Goal: Task Accomplishment & Management: Use online tool/utility

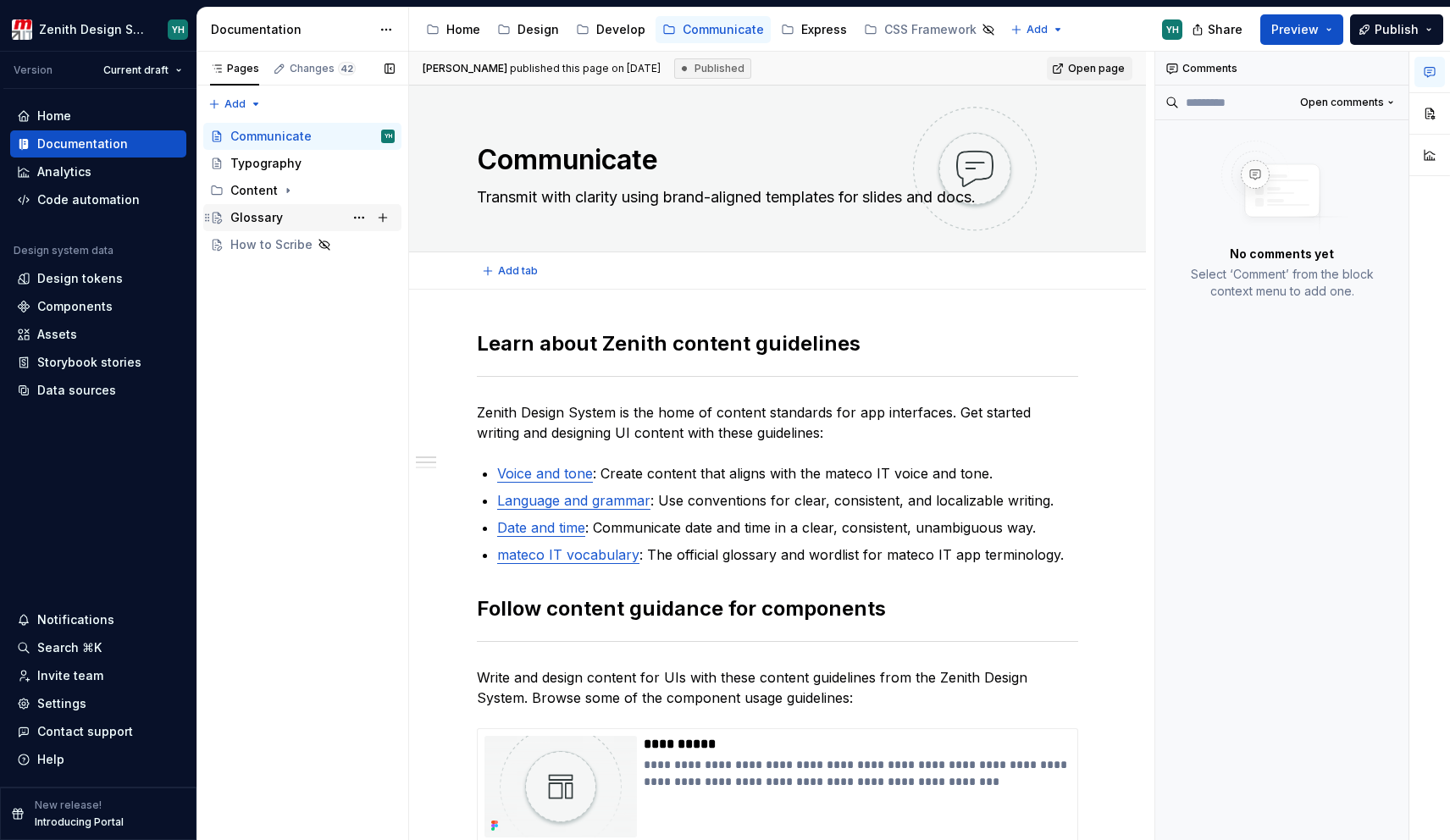
type textarea "*"
click at [77, 198] on div "Code automation" at bounding box center [89, 200] width 103 height 17
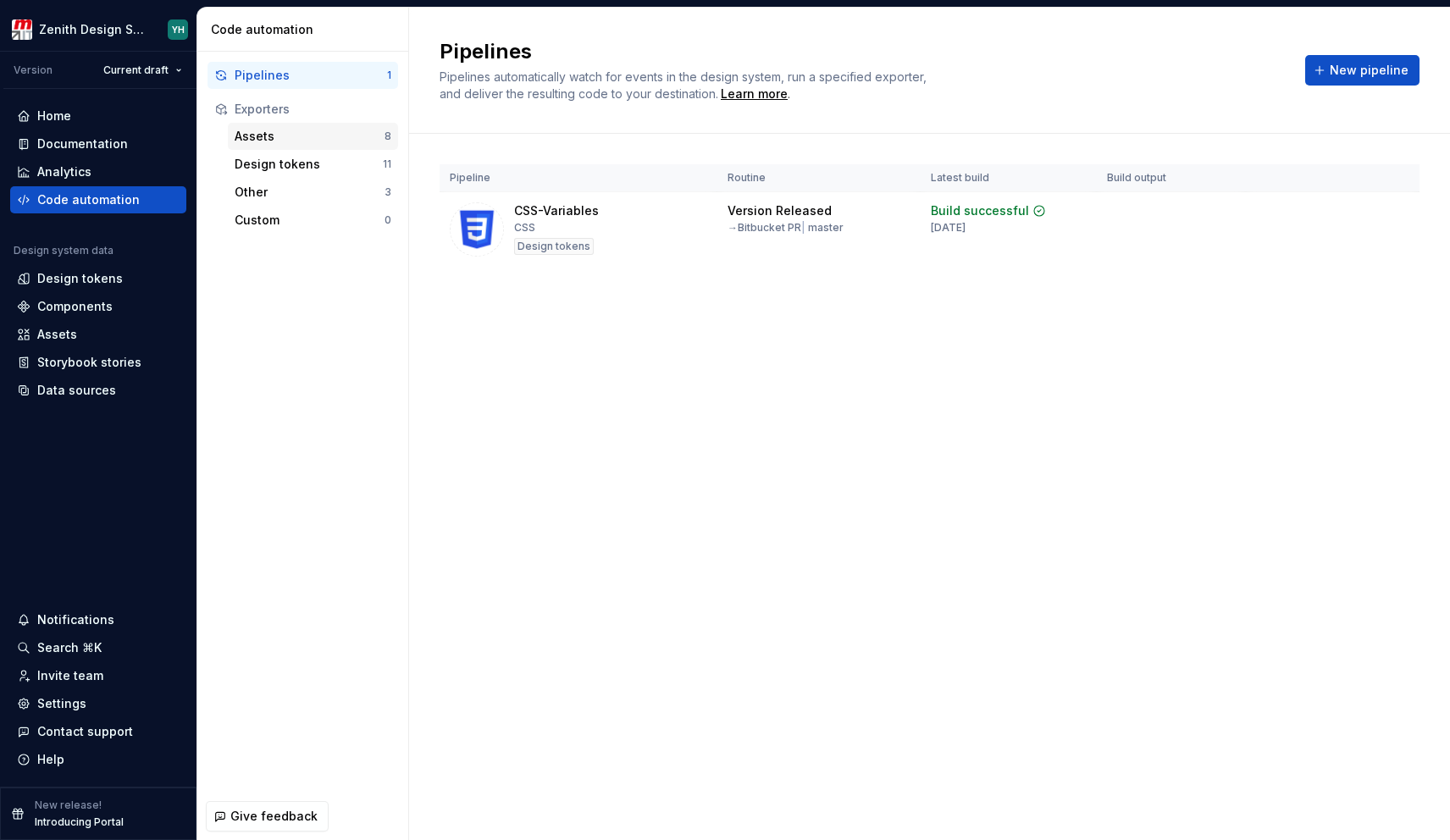
click at [292, 144] on div "Assets" at bounding box center [309, 136] width 150 height 17
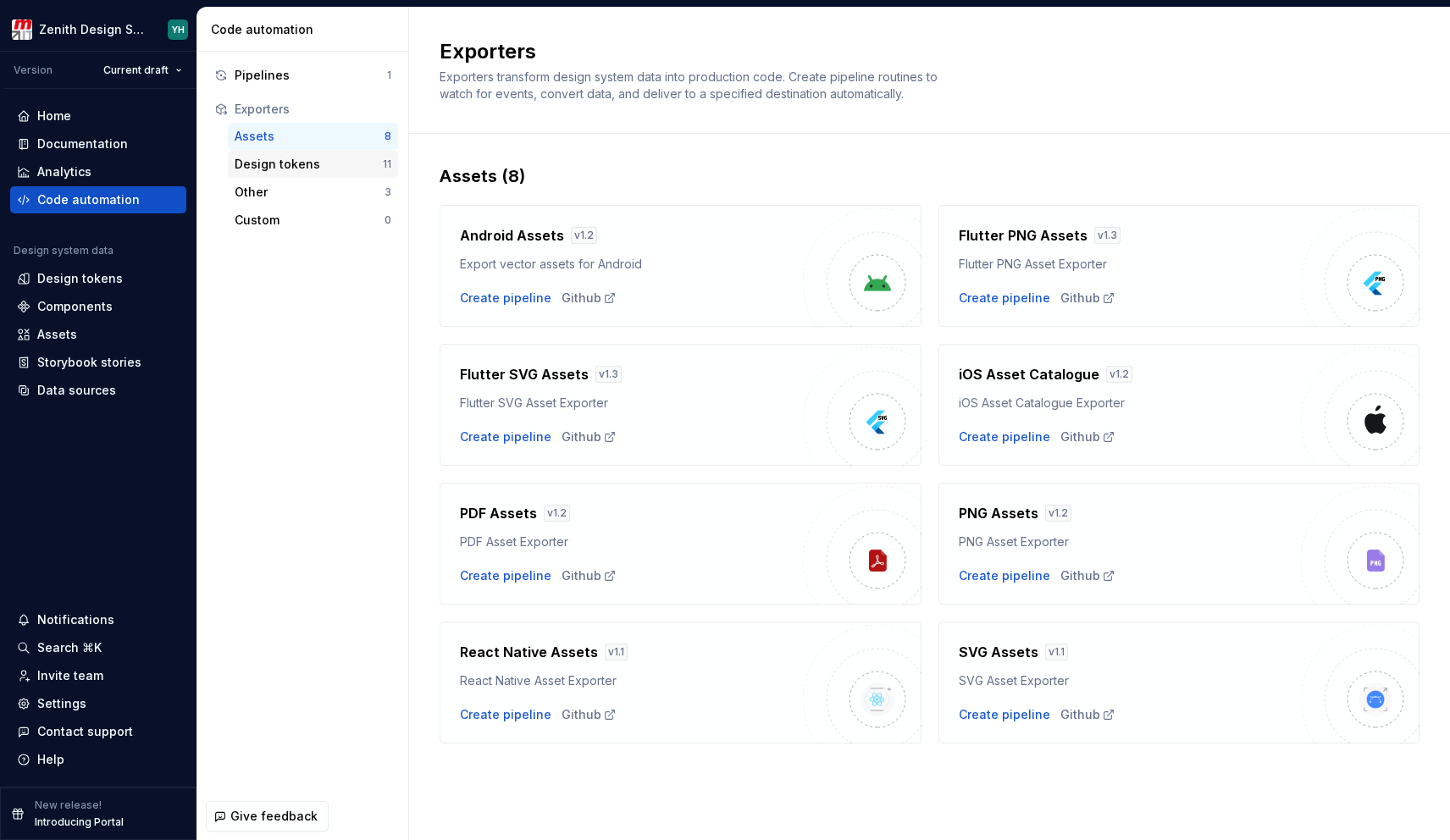
click at [284, 167] on div "Design tokens" at bounding box center [309, 164] width 149 height 17
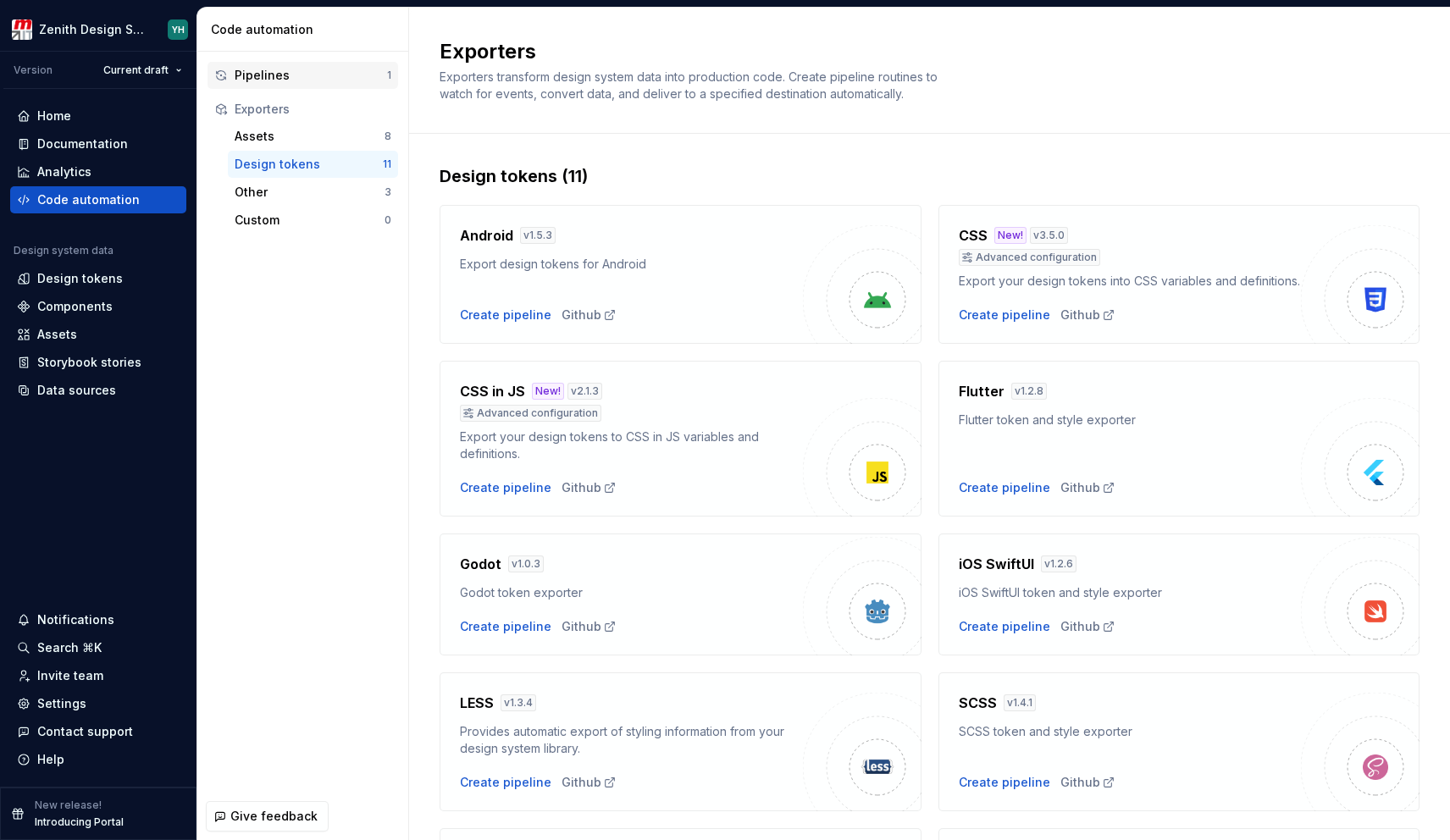
click at [282, 78] on div "Pipelines" at bounding box center [310, 76] width 152 height 17
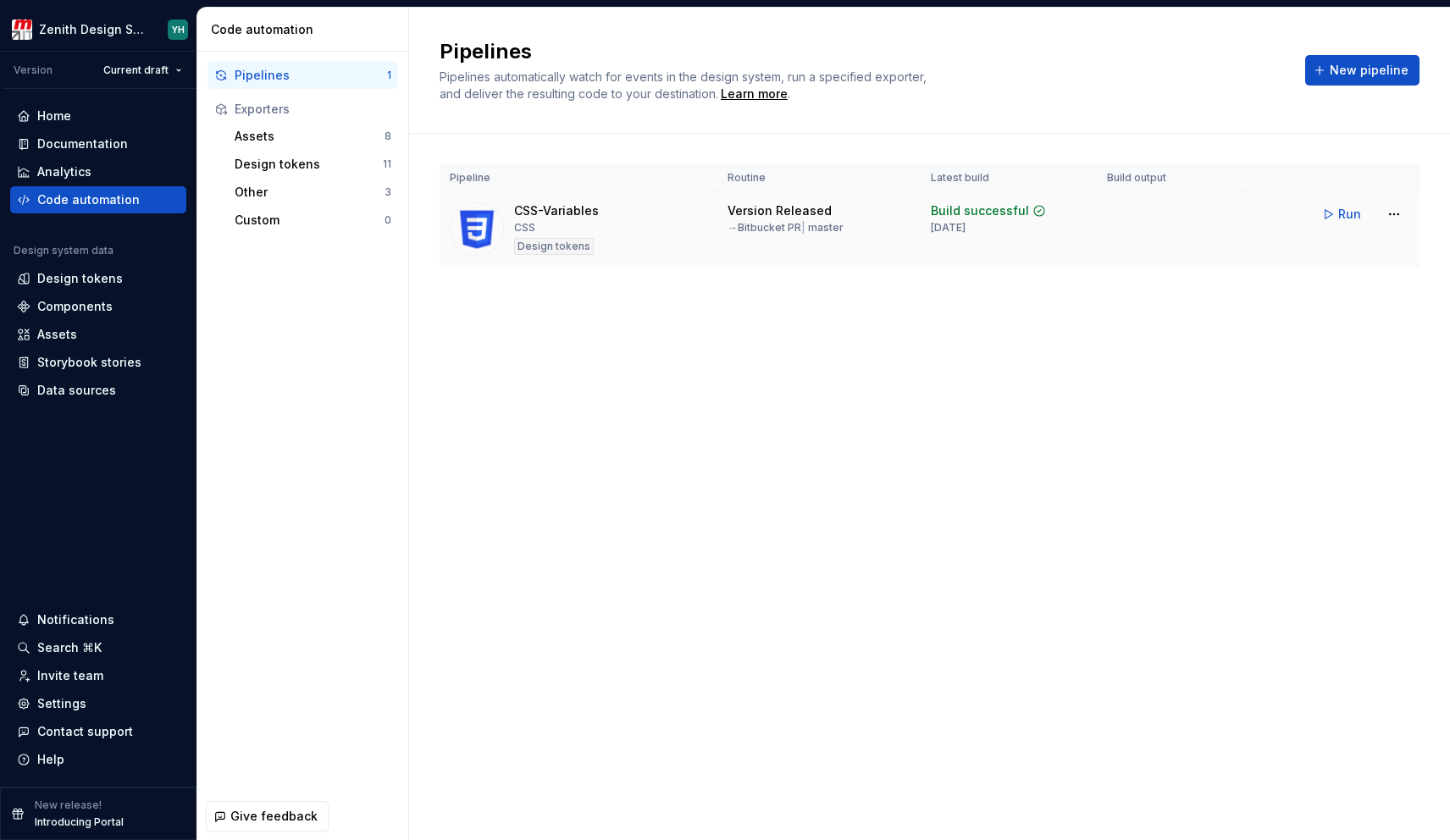
click at [564, 211] on div "CSS-Variables" at bounding box center [556, 211] width 85 height 17
click at [1399, 213] on html "Zenith Design System YH Version Current draft Home Documentation Analytics Code…" at bounding box center [725, 420] width 1450 height 840
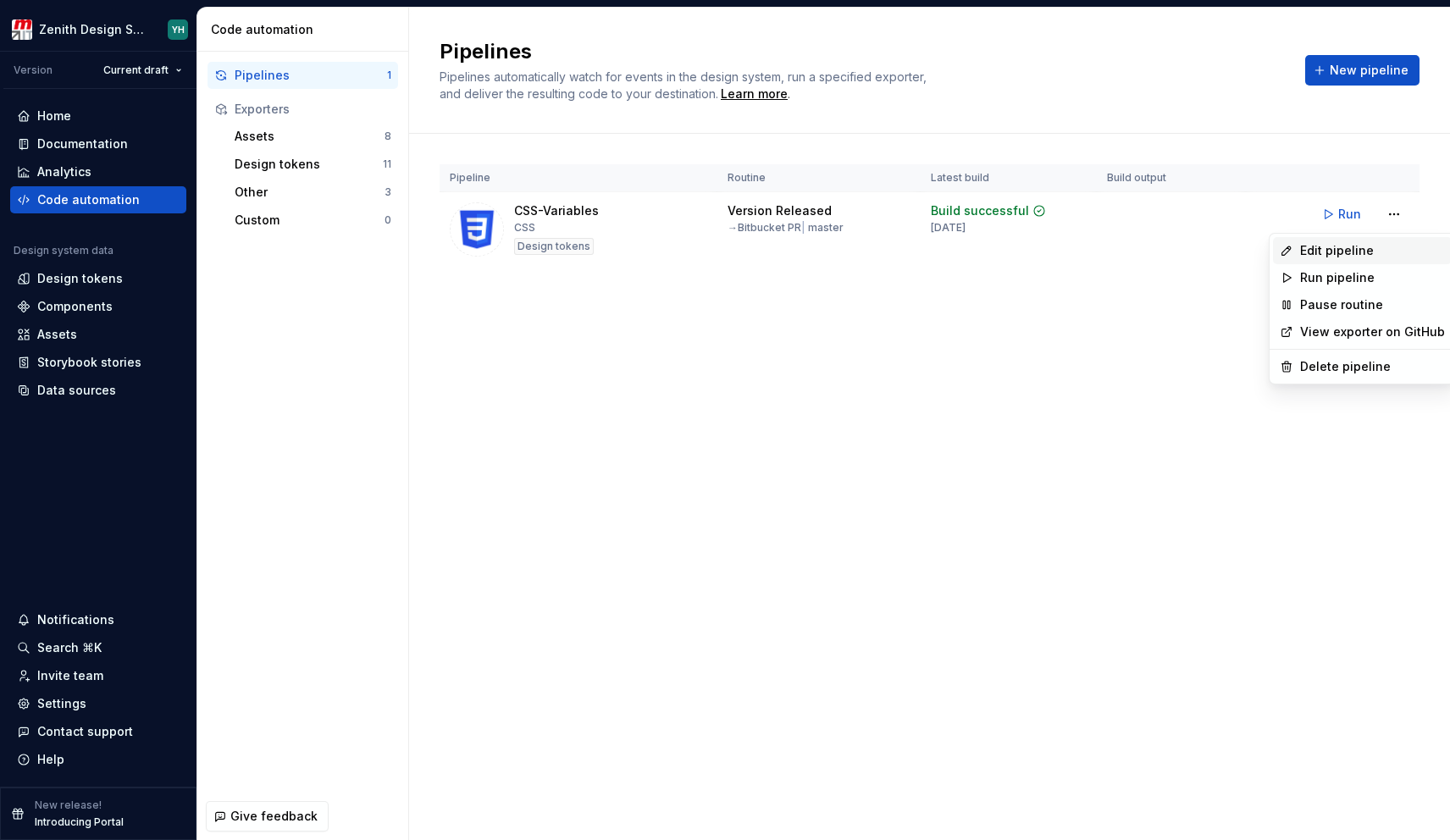
click at [1351, 250] on div "Edit pipeline" at bounding box center [1372, 250] width 145 height 17
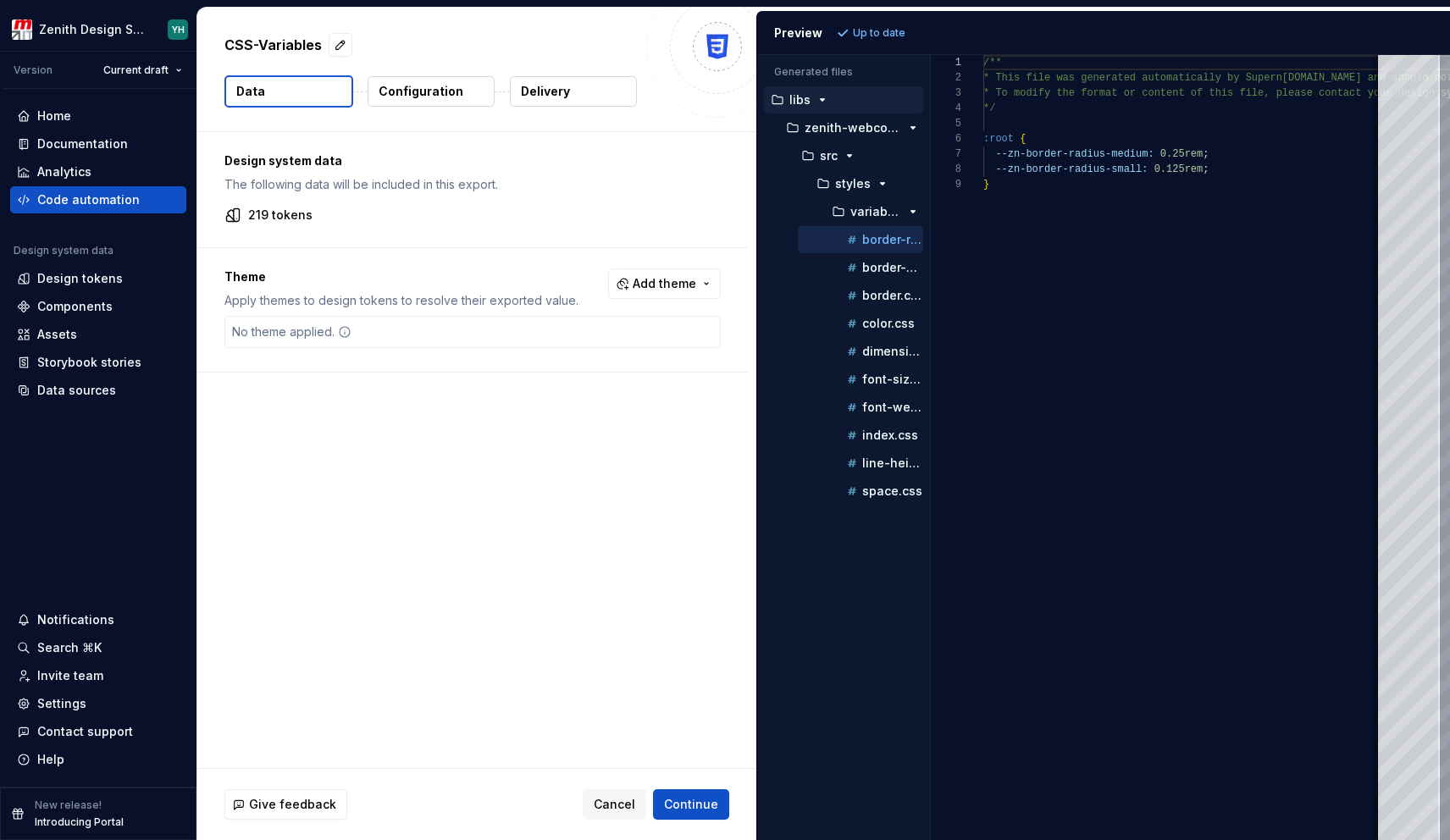
click at [424, 94] on p "Configuration" at bounding box center [421, 92] width 85 height 17
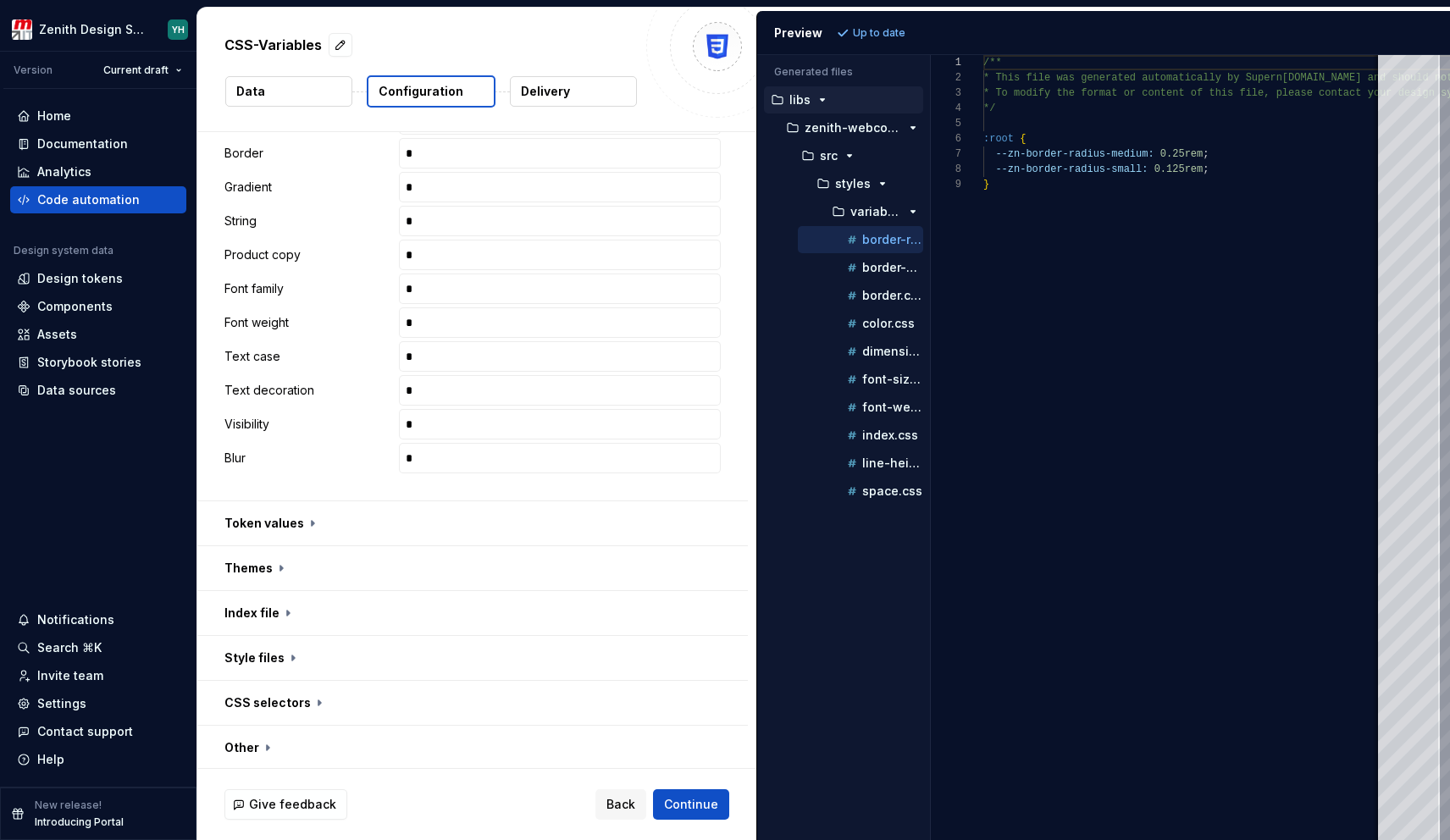
scroll to position [878, 0]
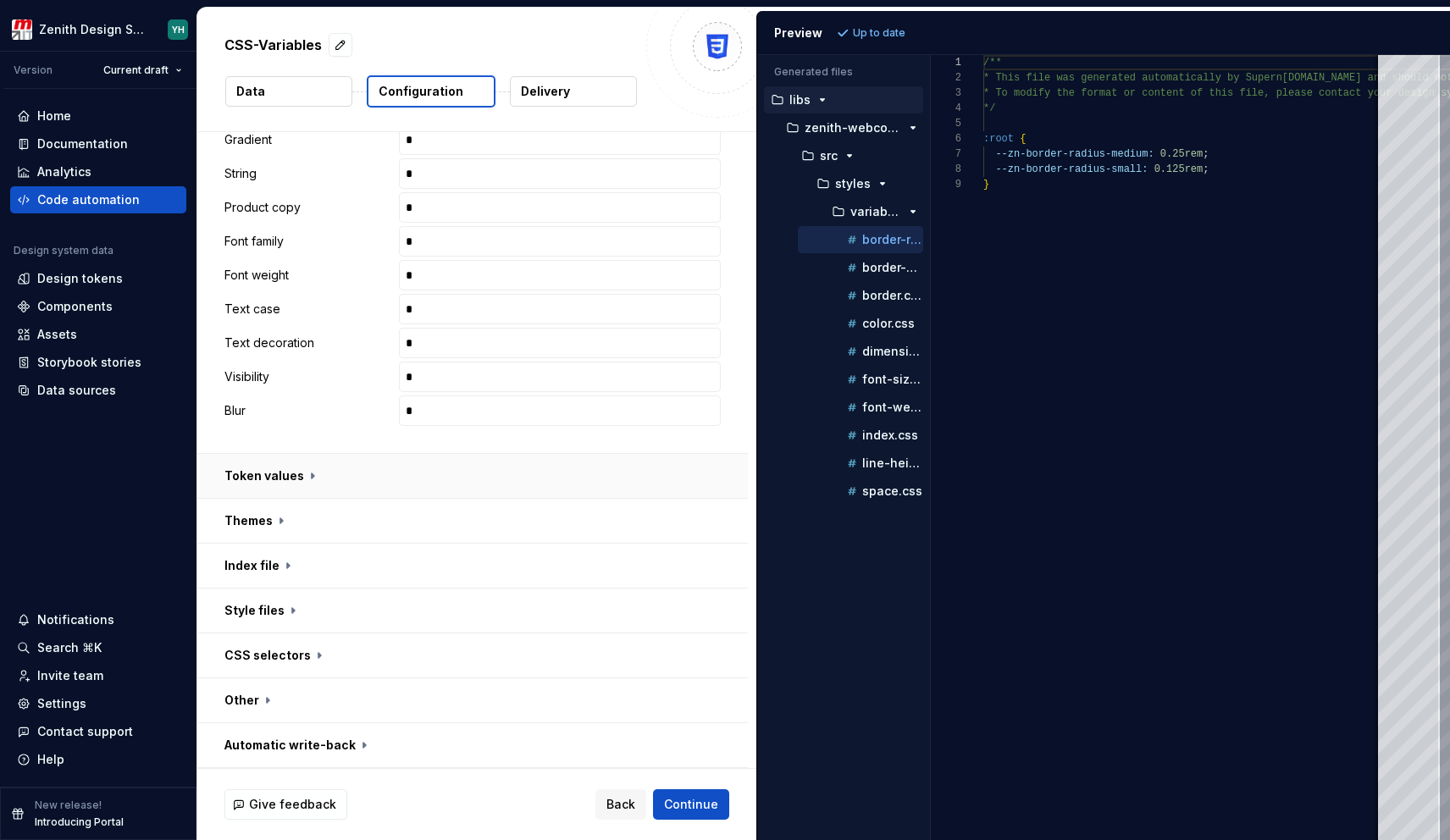
click at [310, 467] on button "button" at bounding box center [472, 476] width 551 height 44
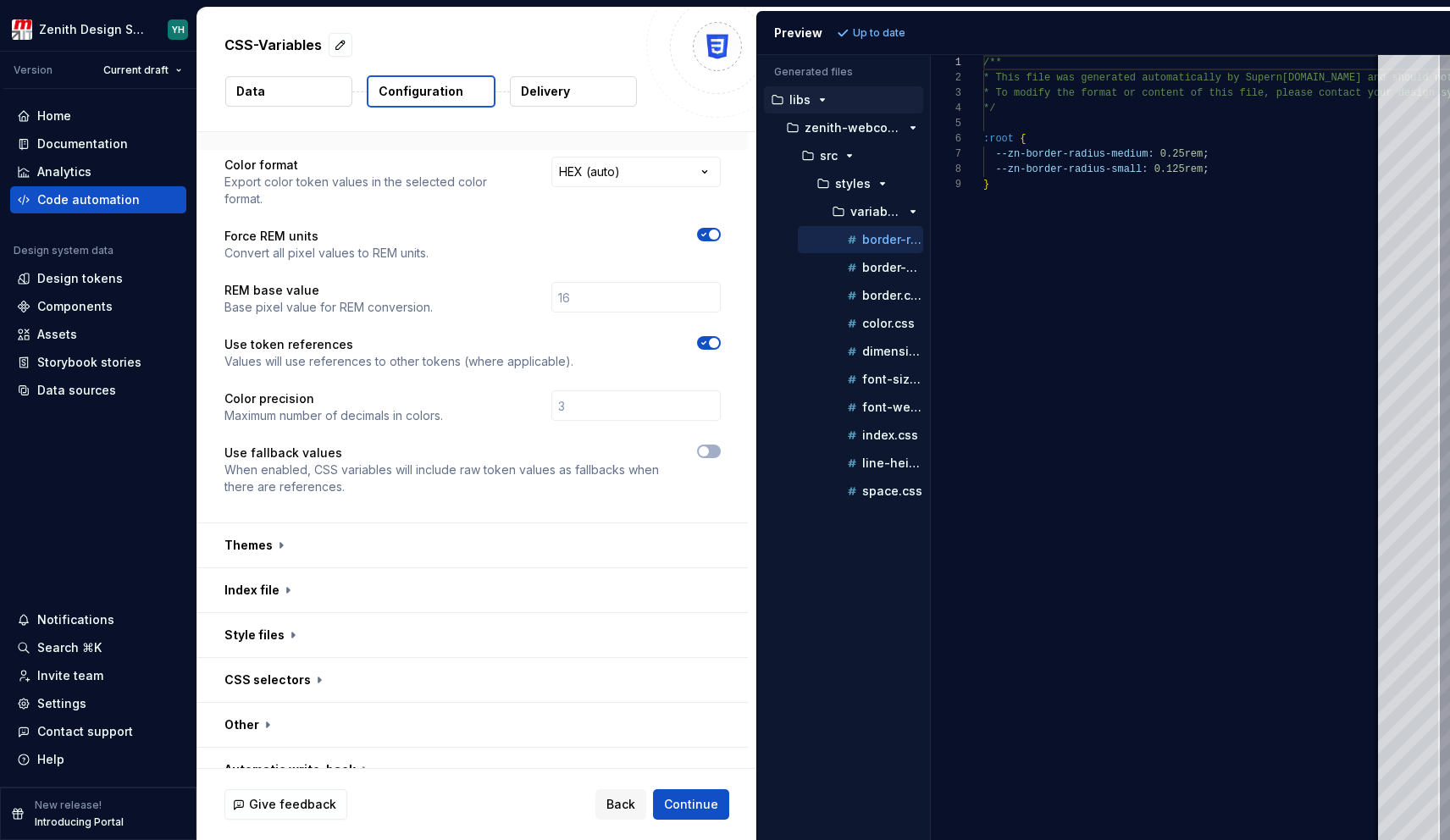
scroll to position [1227, 0]
click at [711, 237] on span "button" at bounding box center [714, 234] width 10 height 10
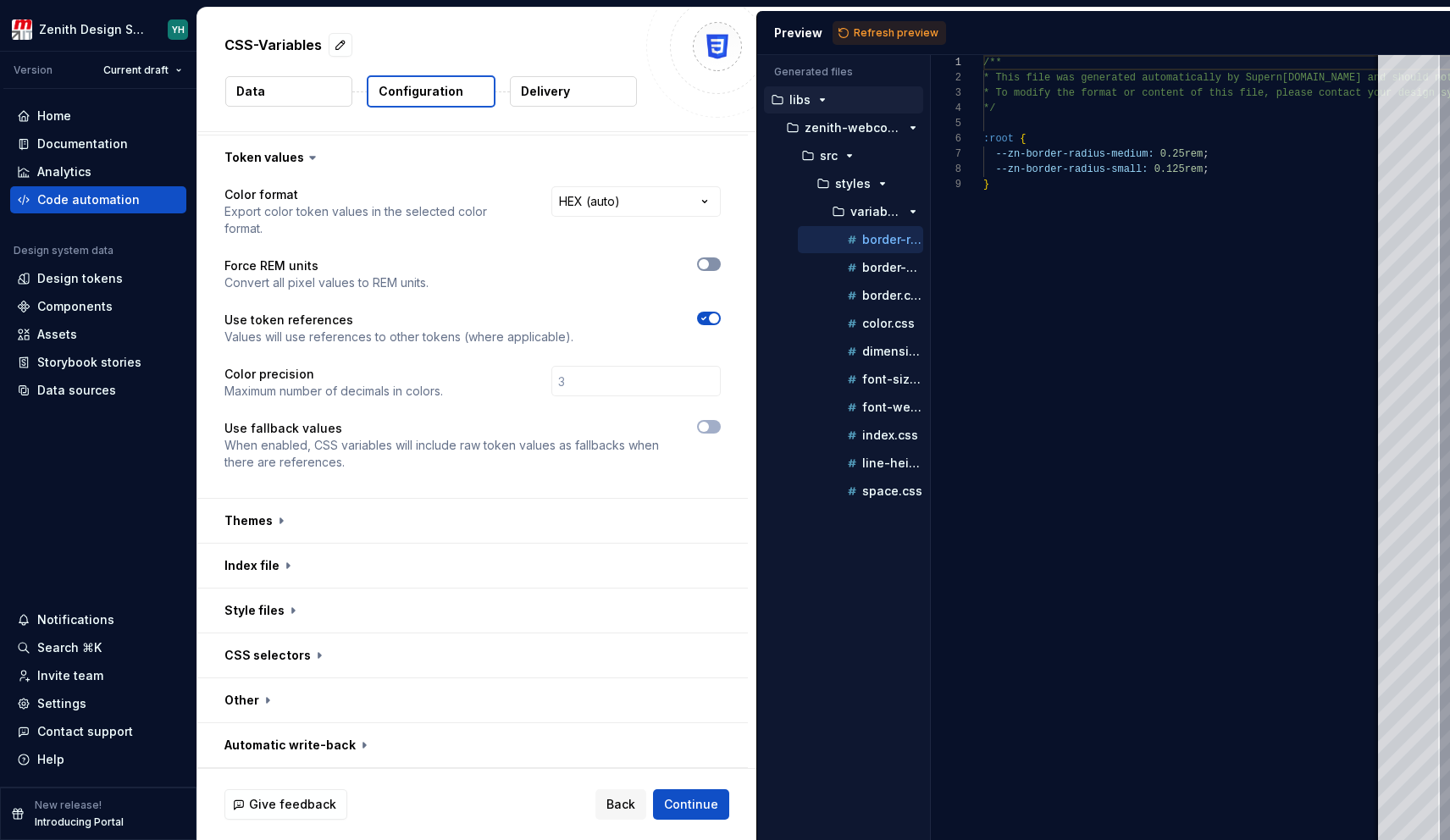
scroll to position [1196, 0]
click at [706, 264] on span "button" at bounding box center [704, 263] width 10 height 10
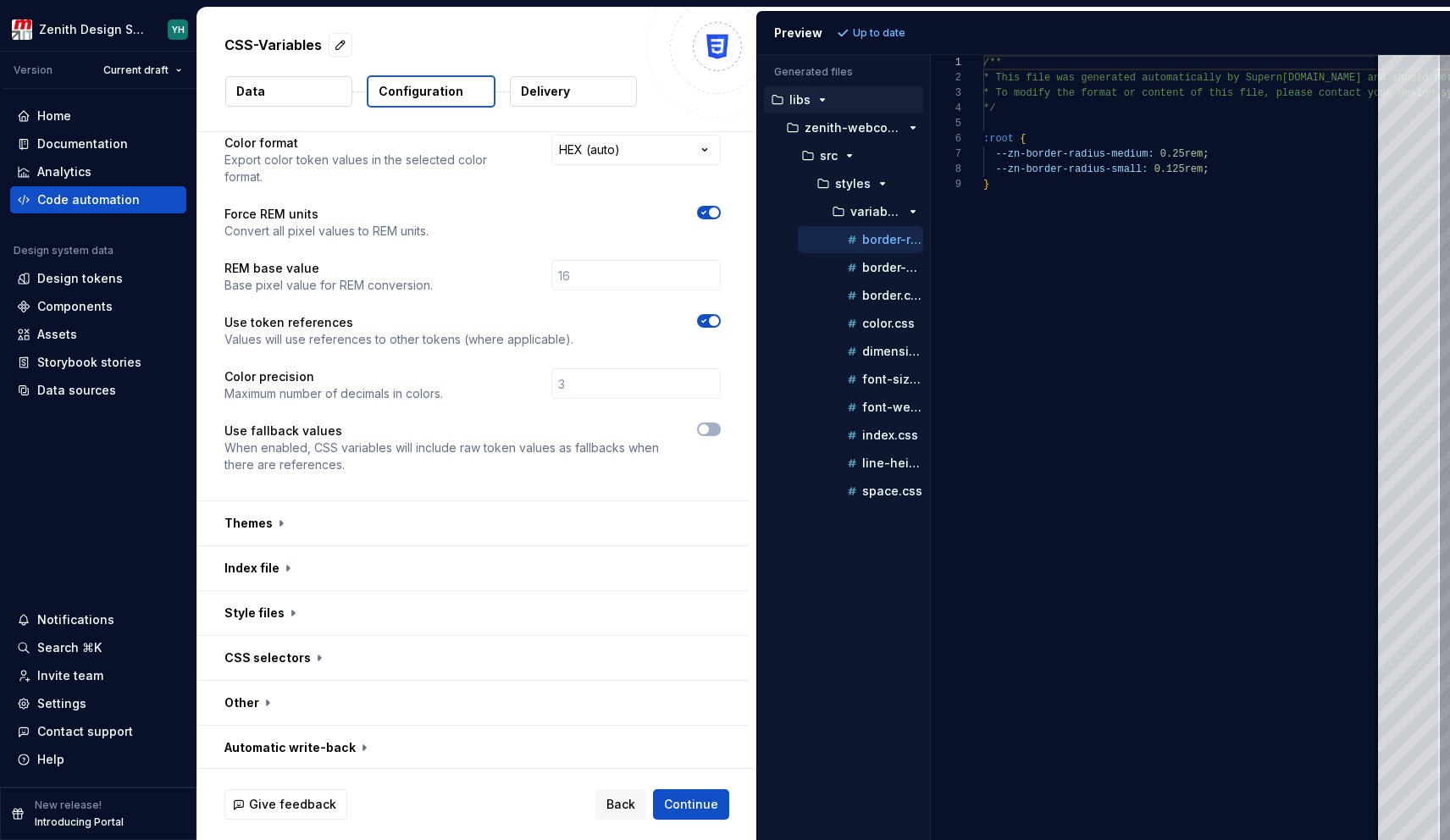
scroll to position [1250, 0]
click at [710, 212] on span "button" at bounding box center [714, 209] width 10 height 10
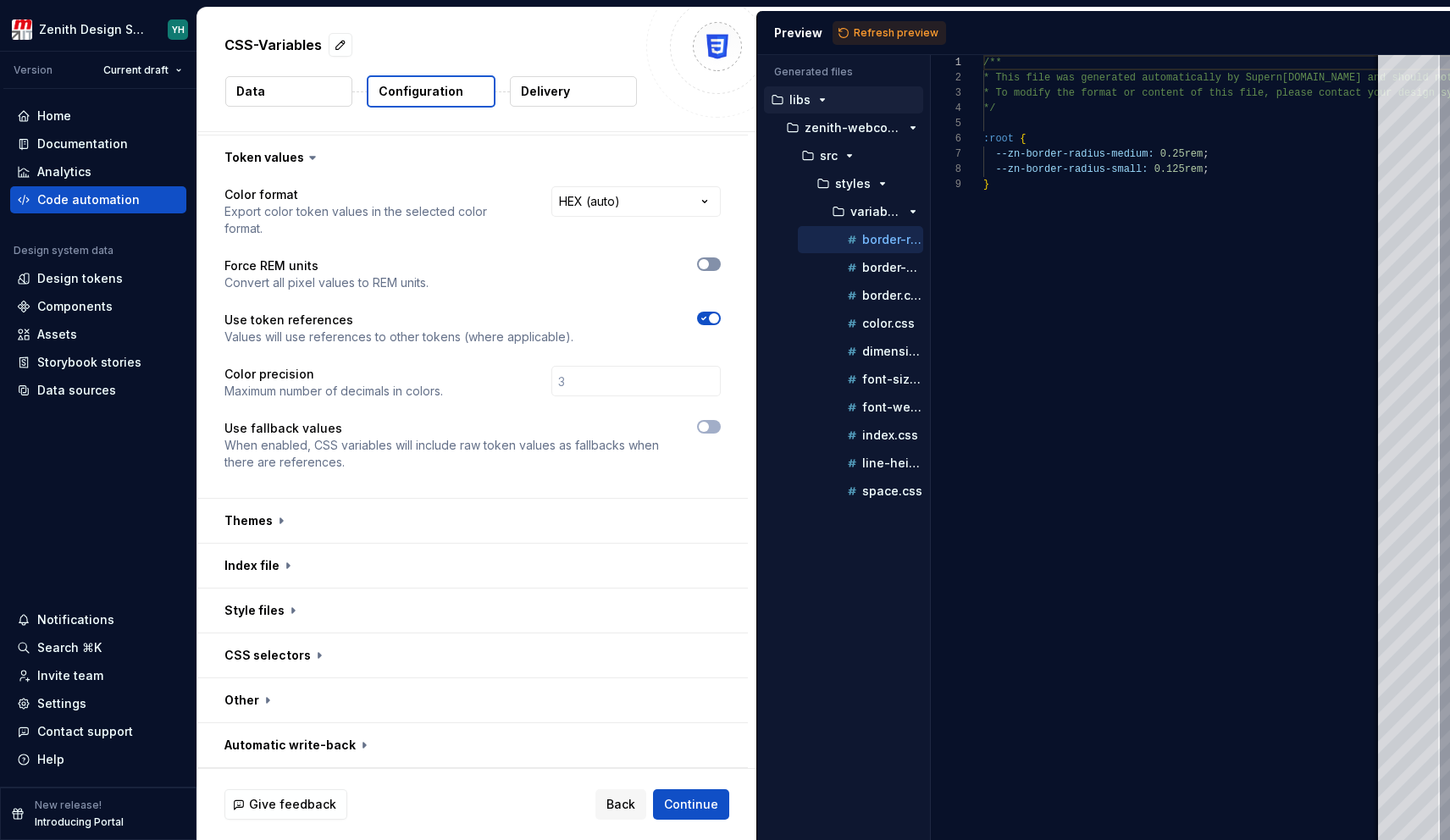
scroll to position [1196, 0]
click at [880, 32] on span "Refresh preview" at bounding box center [896, 33] width 85 height 13
click at [879, 269] on p "border-width.css" at bounding box center [893, 267] width 61 height 13
click at [886, 293] on p "border.css" at bounding box center [893, 295] width 61 height 13
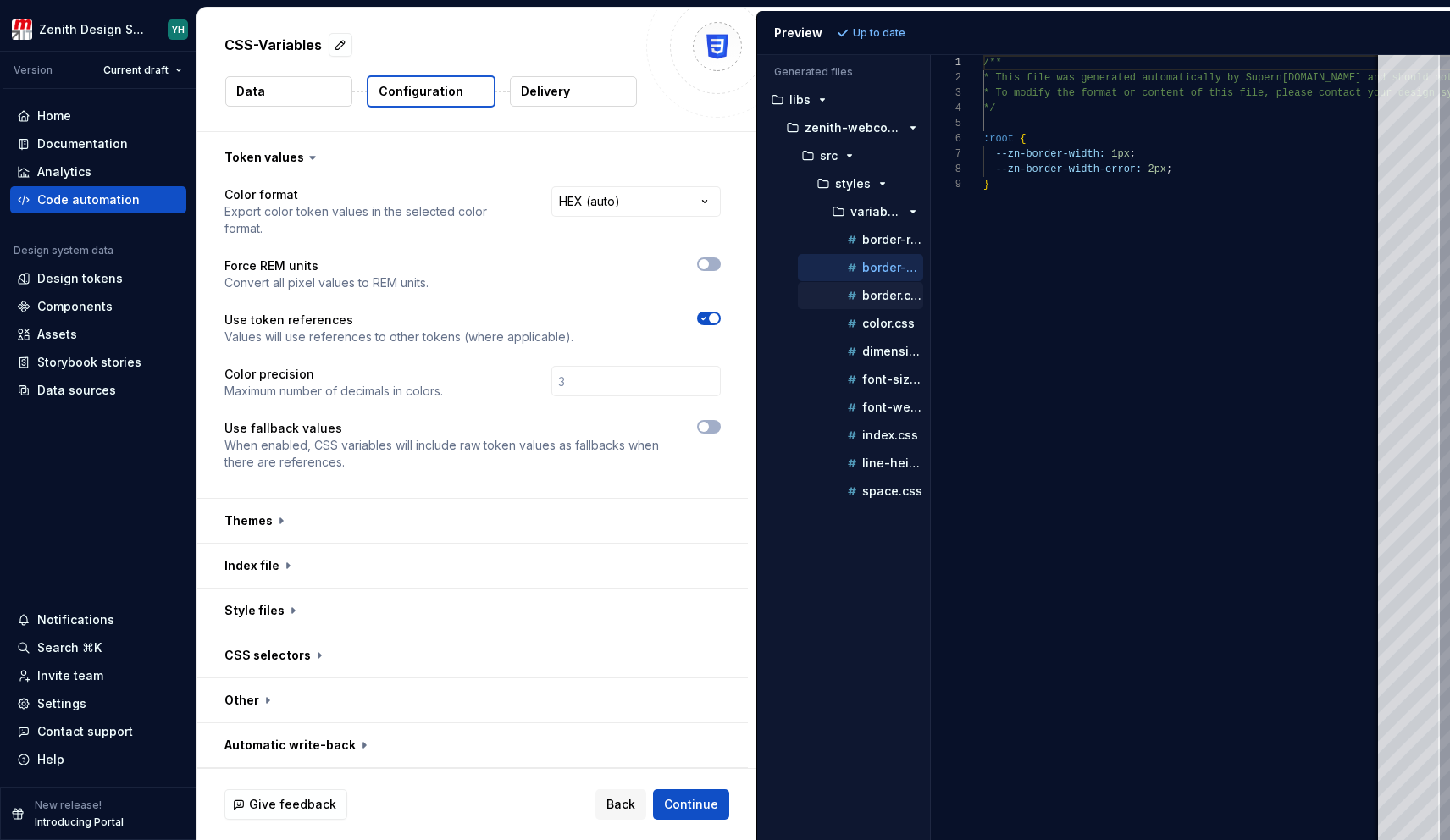
scroll to position [107, 0]
click at [883, 327] on p "color.css" at bounding box center [889, 323] width 52 height 13
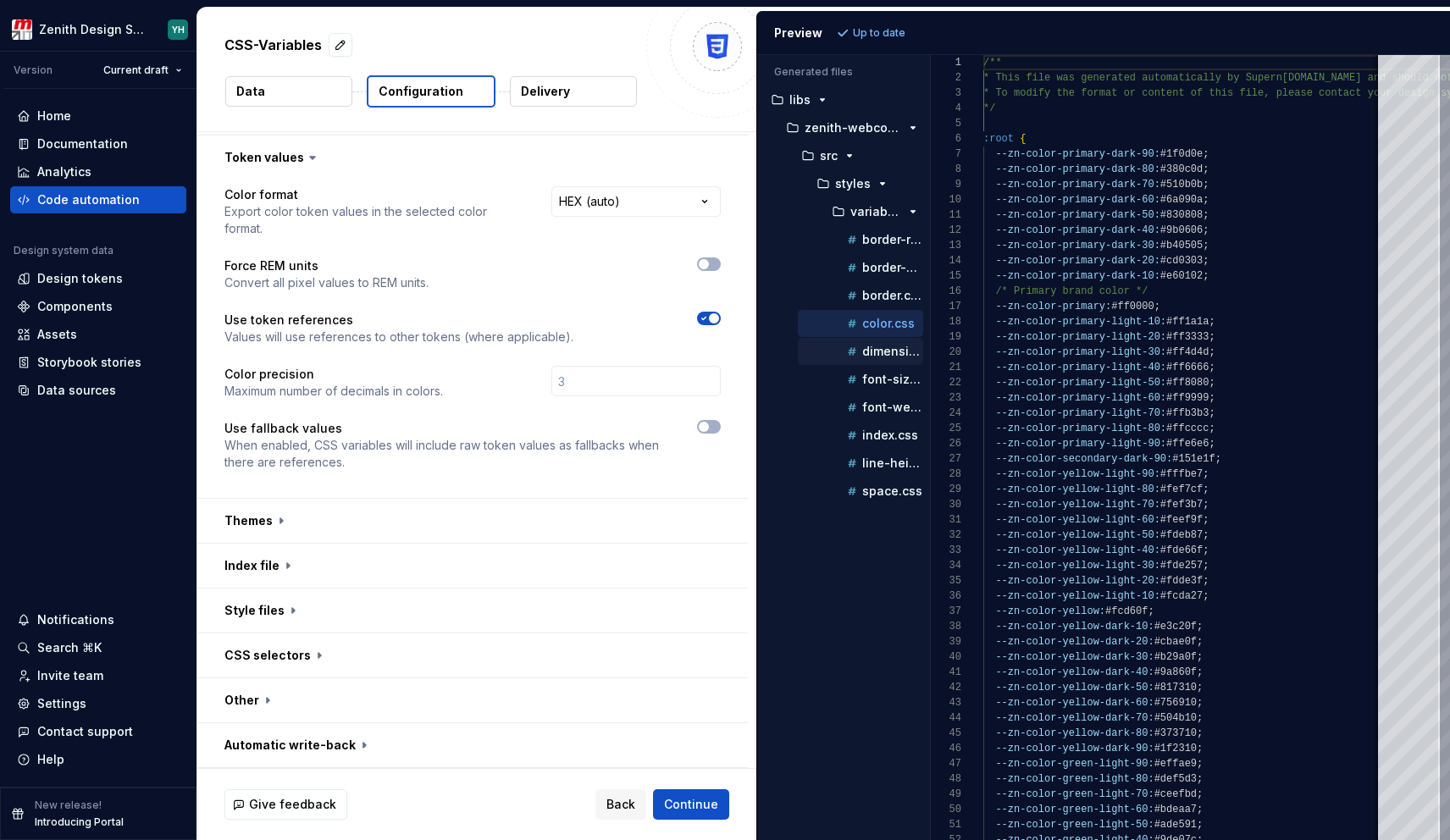
click at [878, 357] on p "dimension.css" at bounding box center [893, 351] width 61 height 13
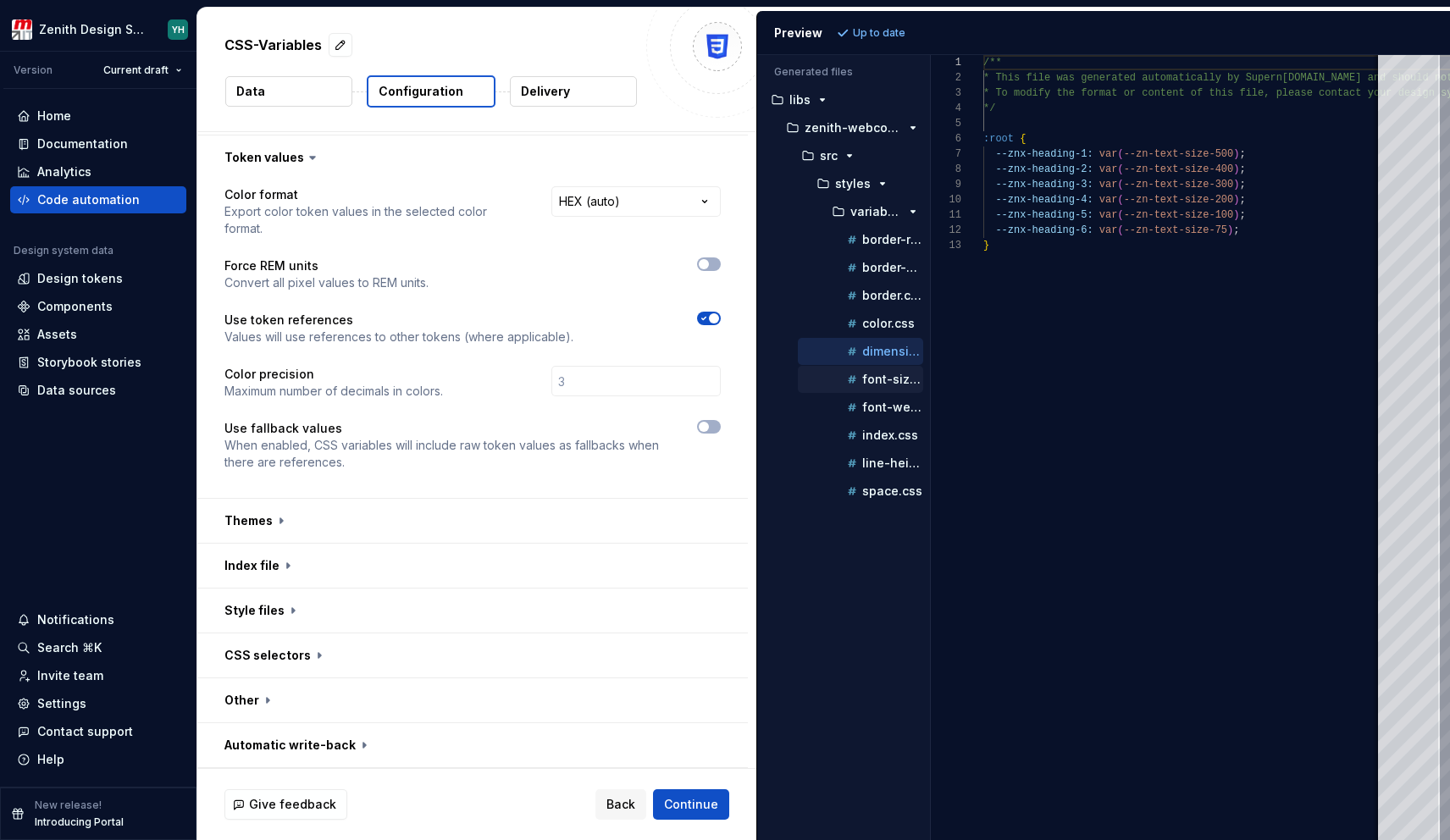
click at [878, 375] on p "font-size.css" at bounding box center [893, 379] width 61 height 13
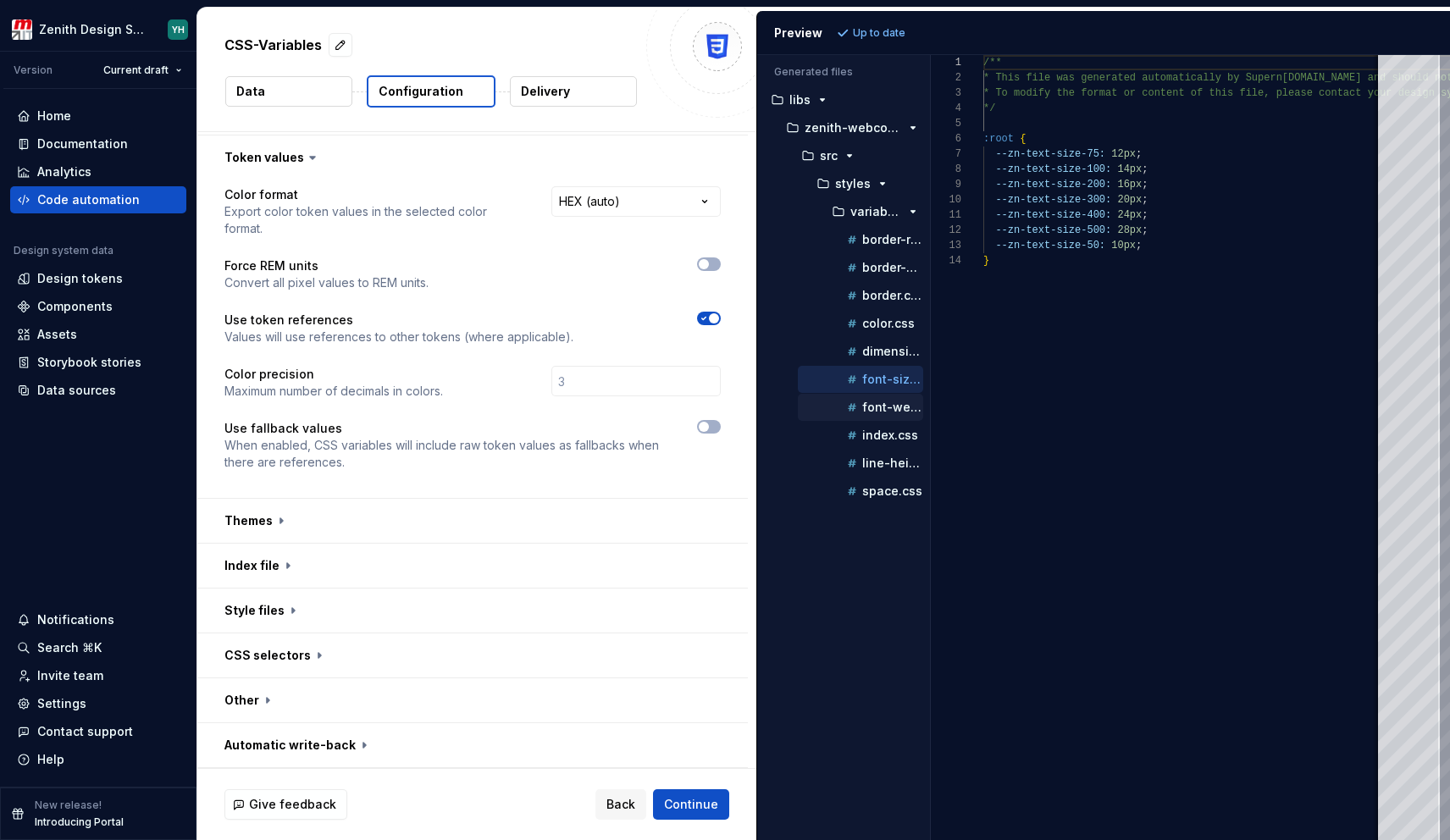
click at [880, 398] on button "font-weight.css" at bounding box center [861, 407] width 125 height 19
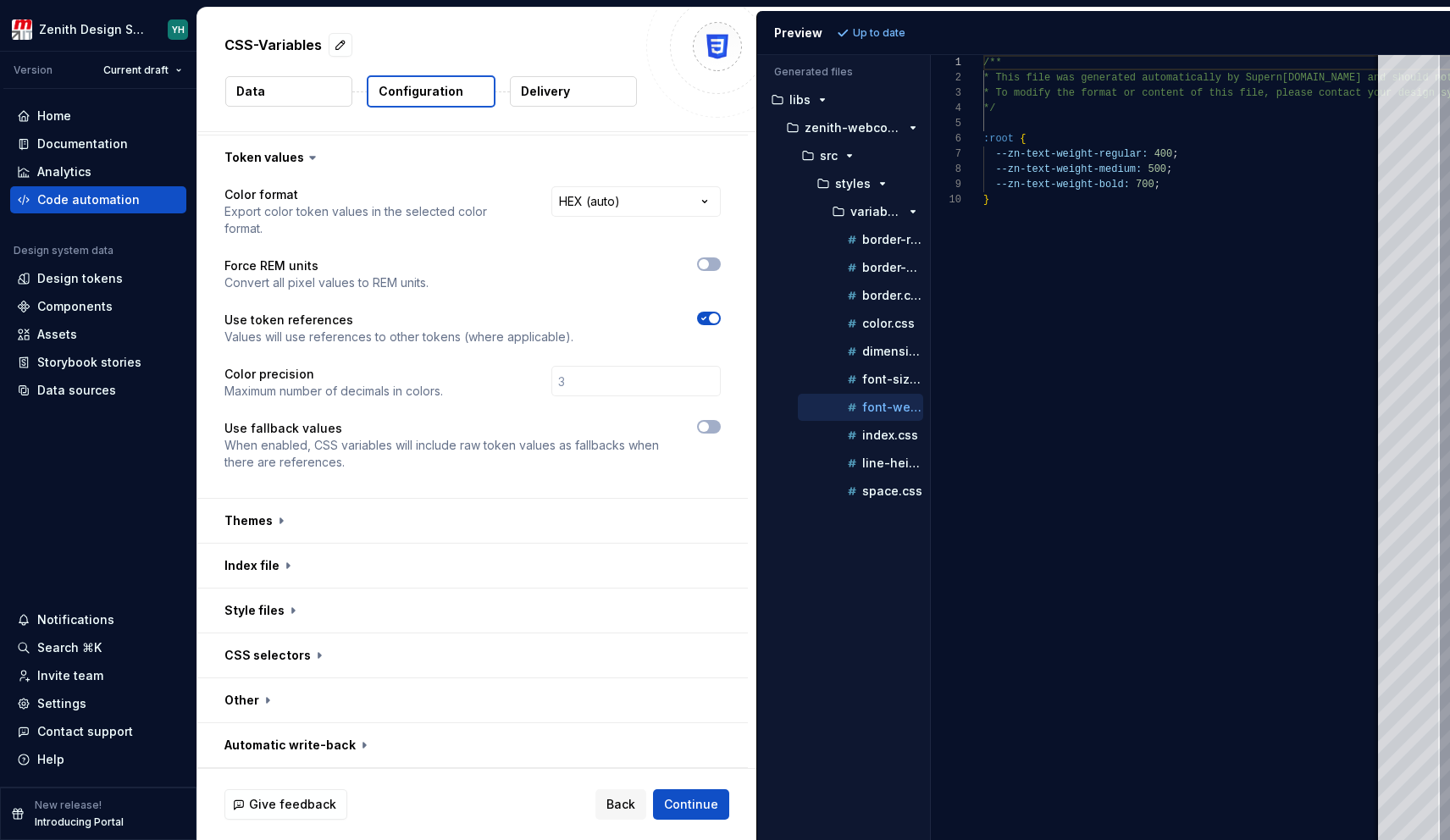
scroll to position [137, 0]
click at [880, 429] on p "index.css" at bounding box center [891, 435] width 56 height 13
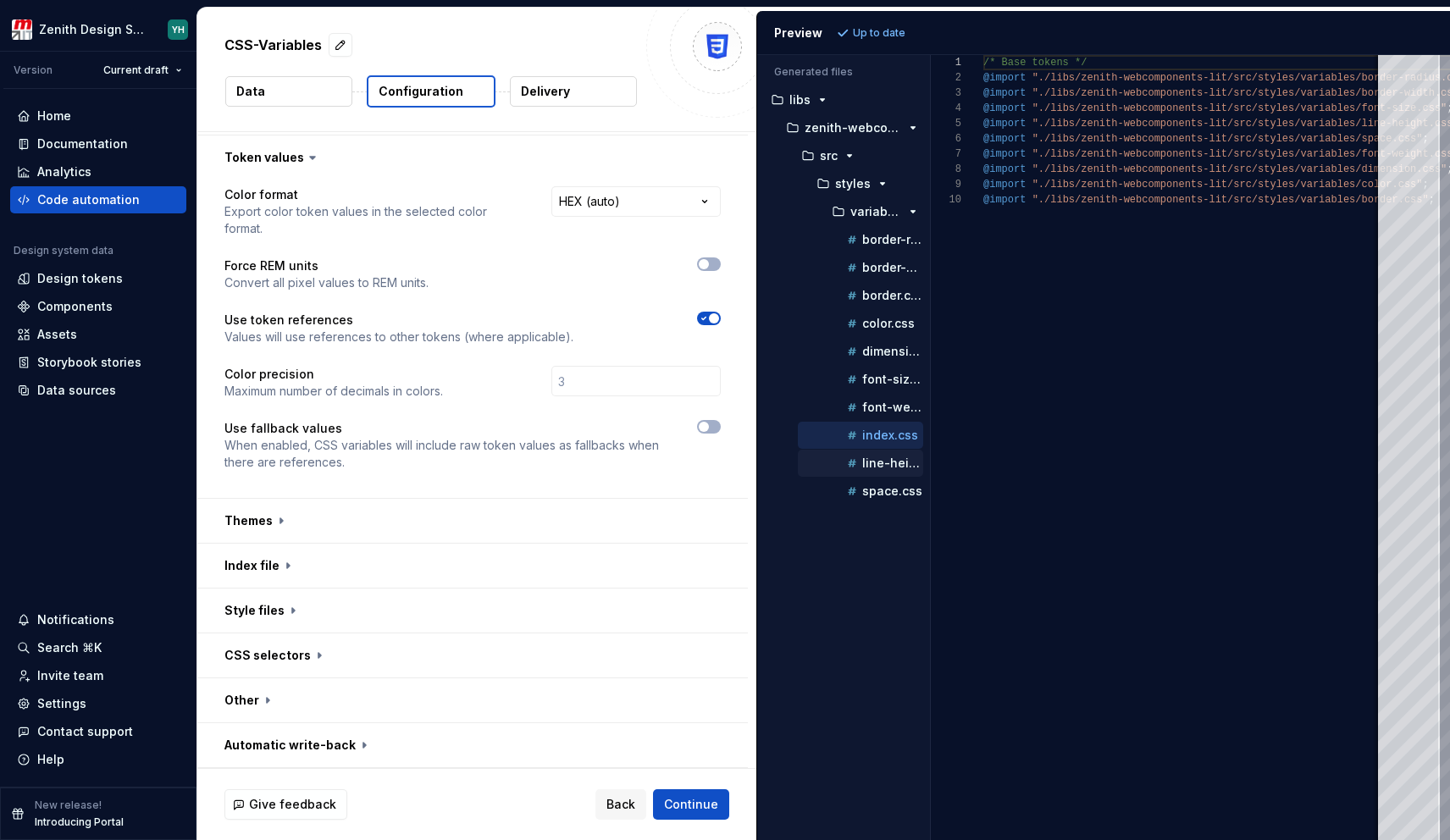
click at [878, 456] on div "line-height.css" at bounding box center [883, 463] width 79 height 17
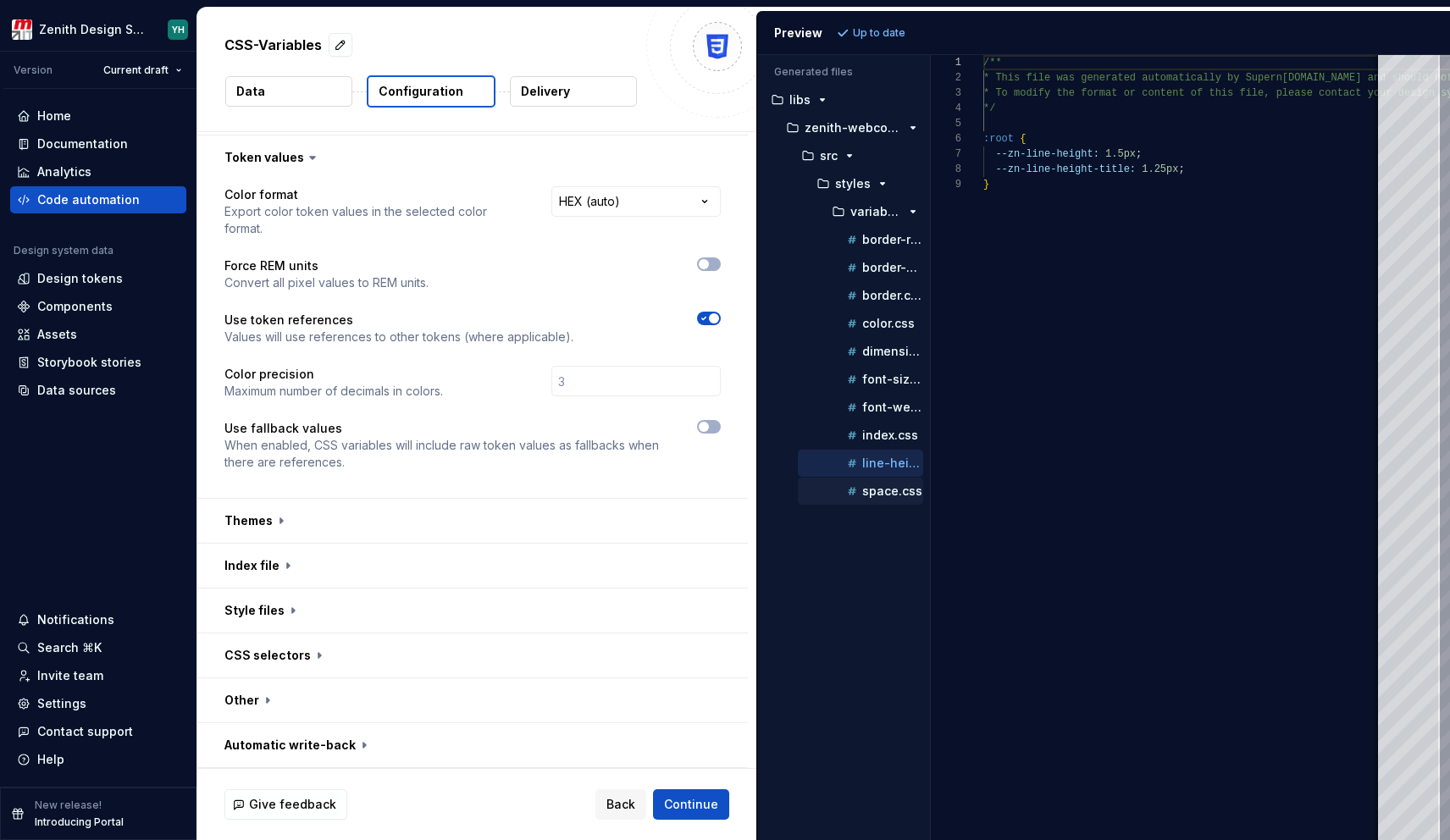
click at [878, 490] on p "space.css" at bounding box center [893, 491] width 60 height 13
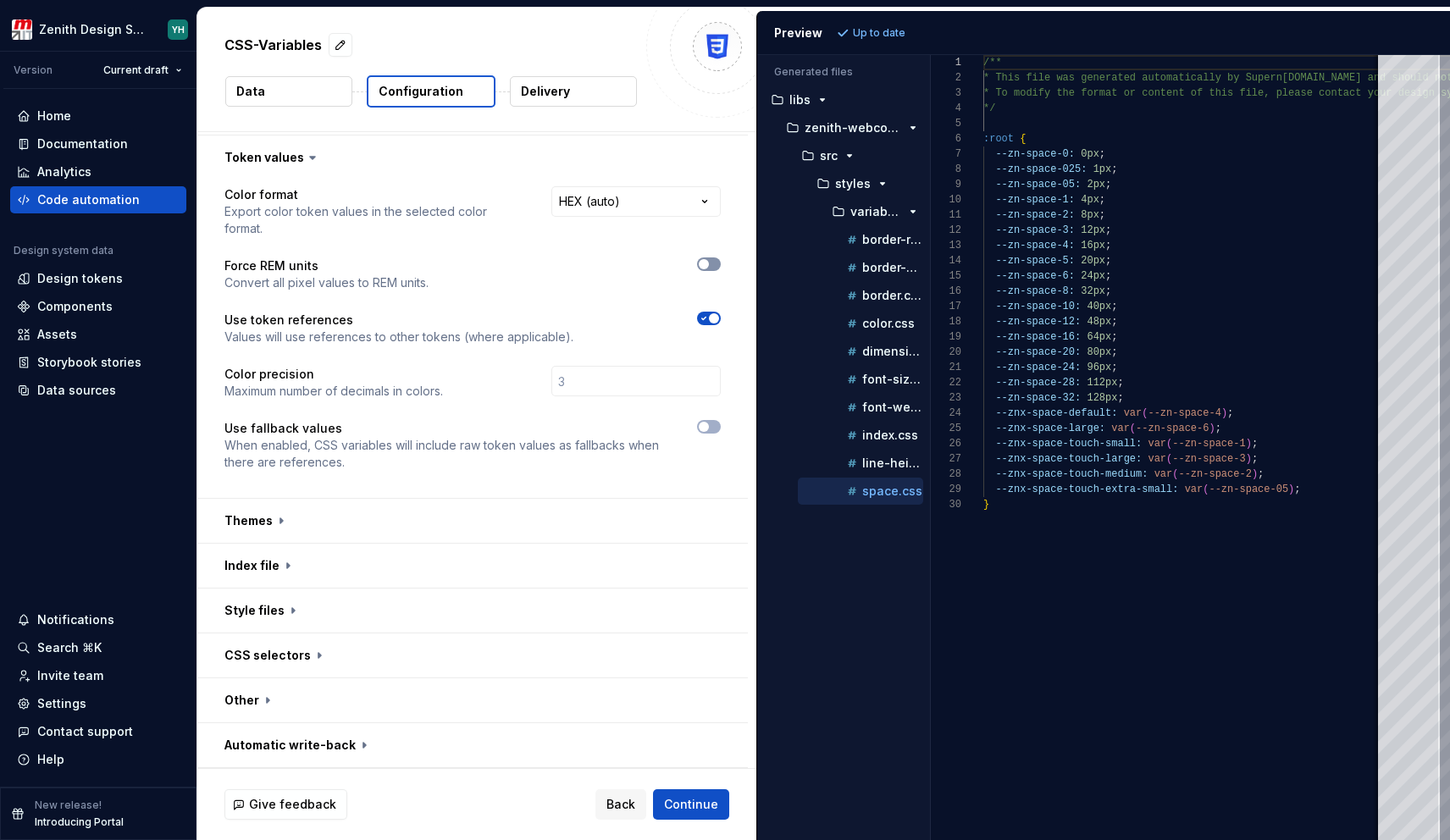
click at [711, 269] on button "button" at bounding box center [709, 263] width 23 height 13
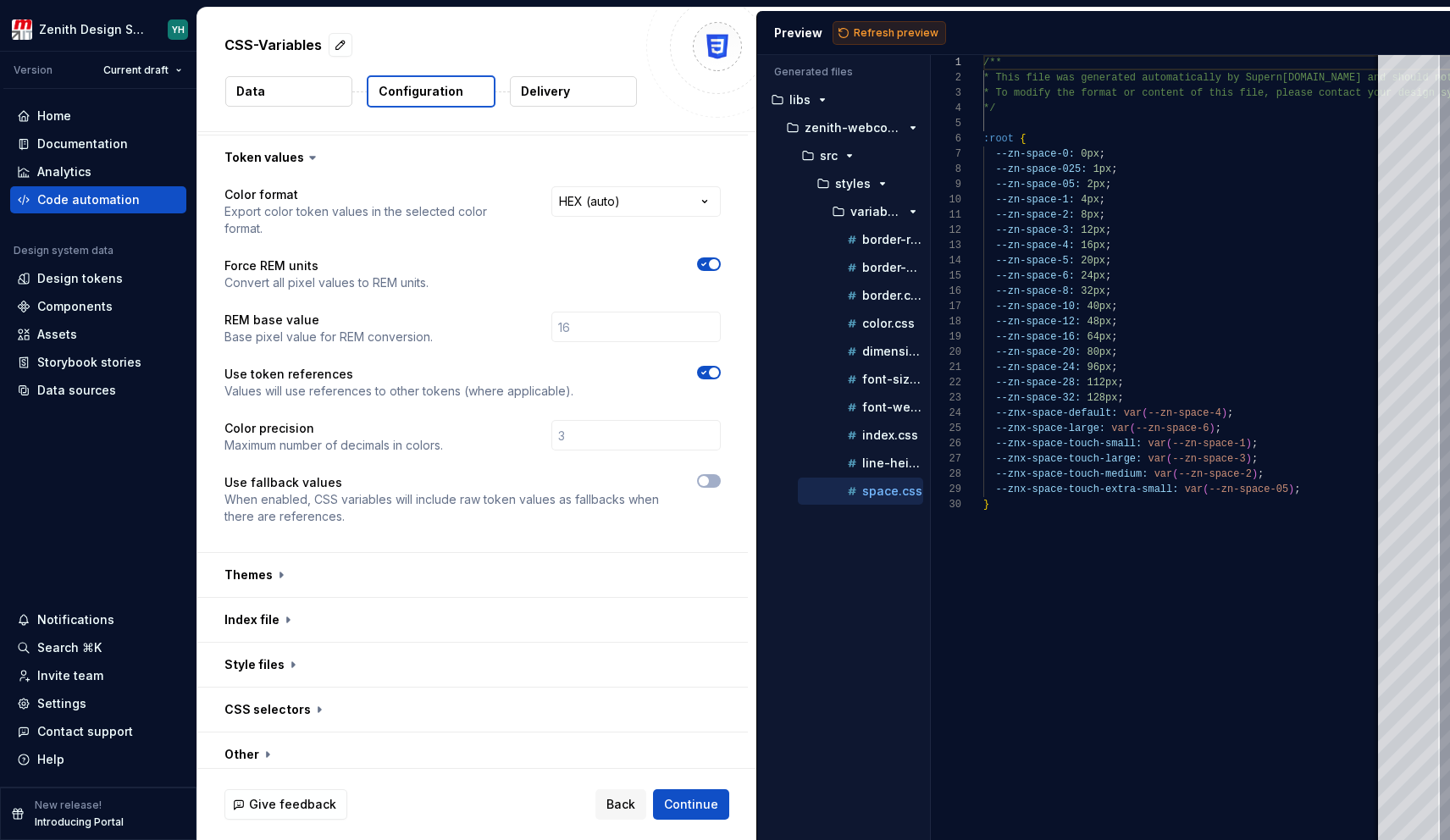
click at [871, 30] on span "Refresh preview" at bounding box center [896, 33] width 85 height 13
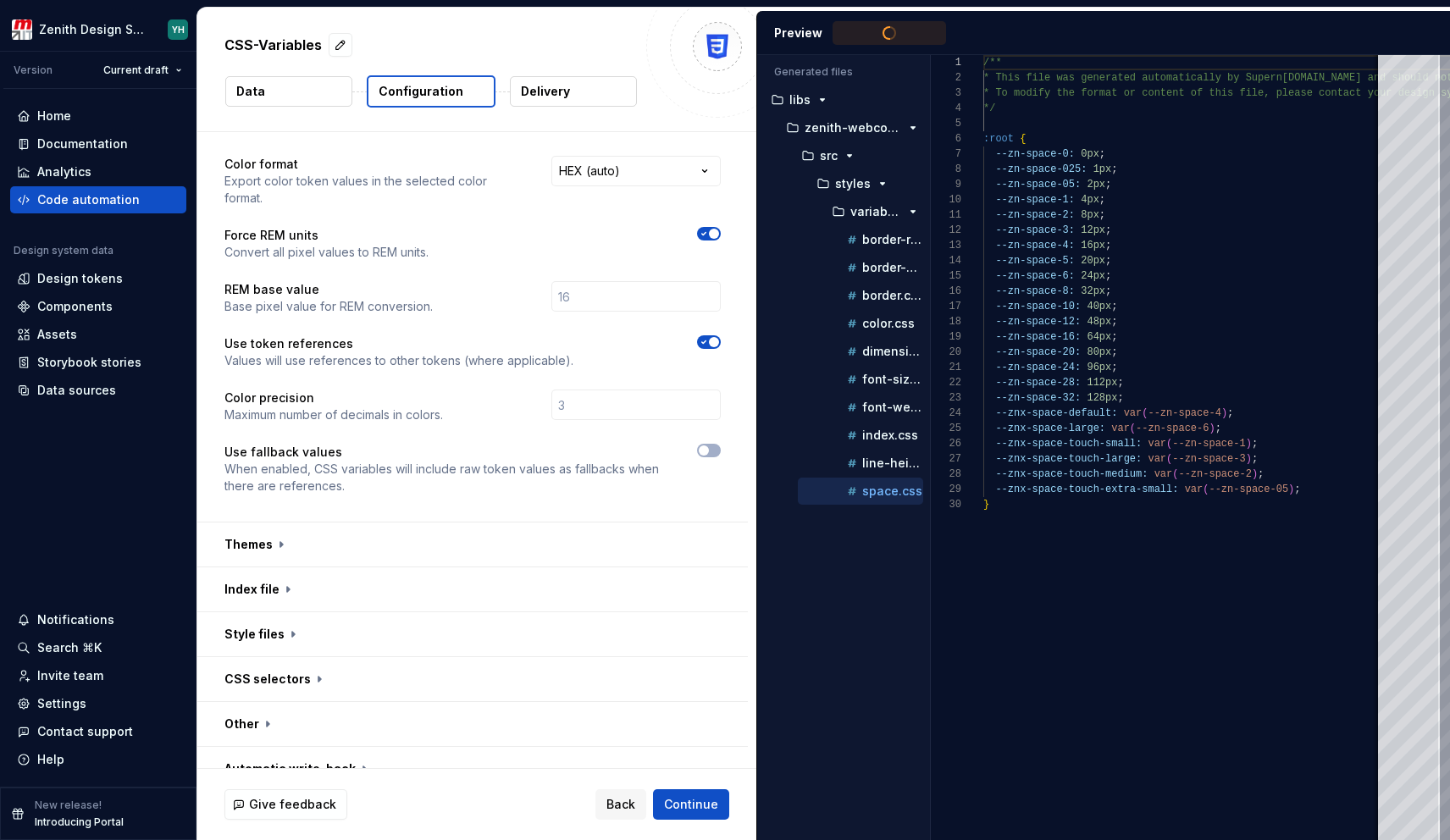
scroll to position [1250, 0]
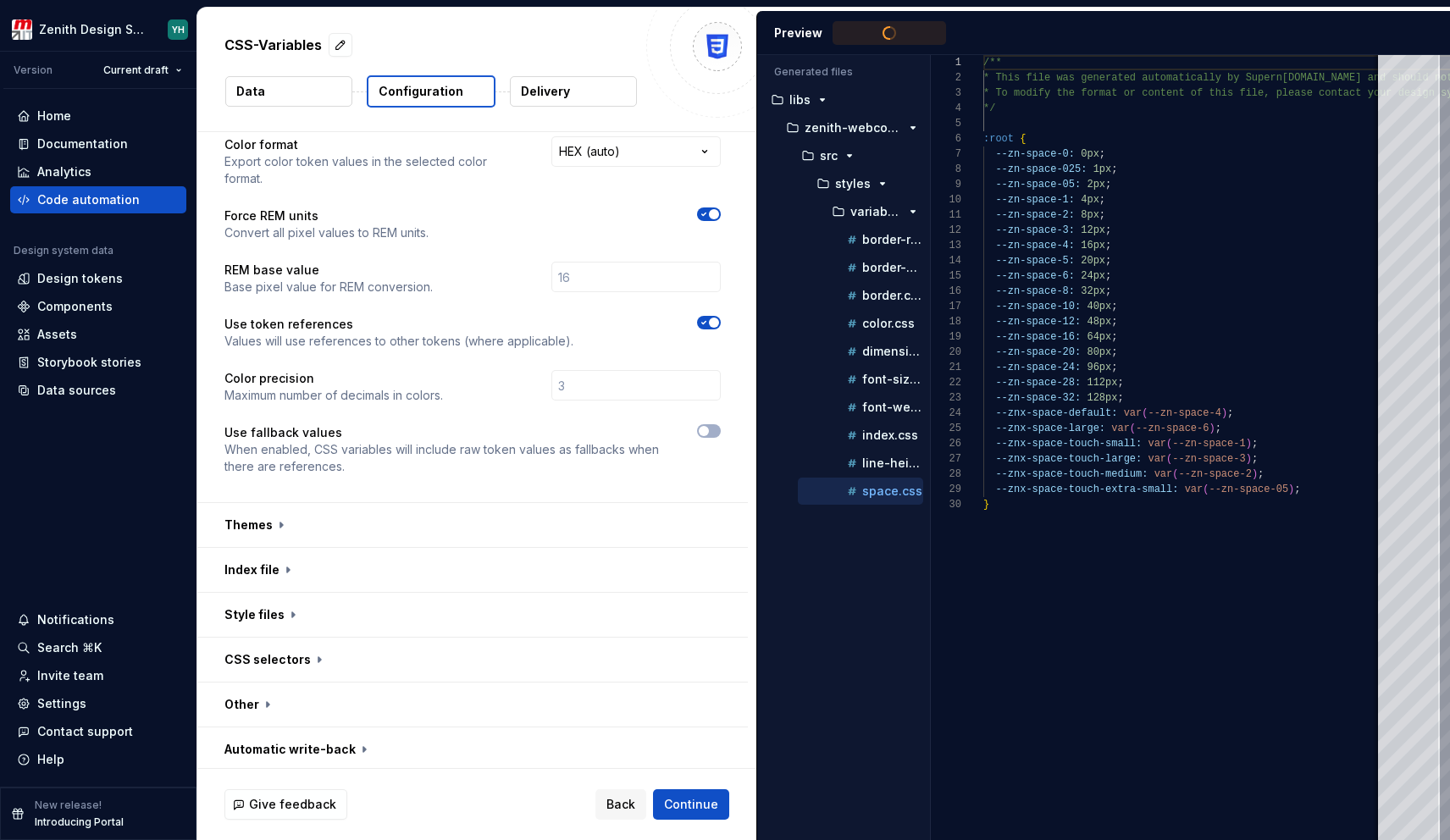
type textarea "**********"
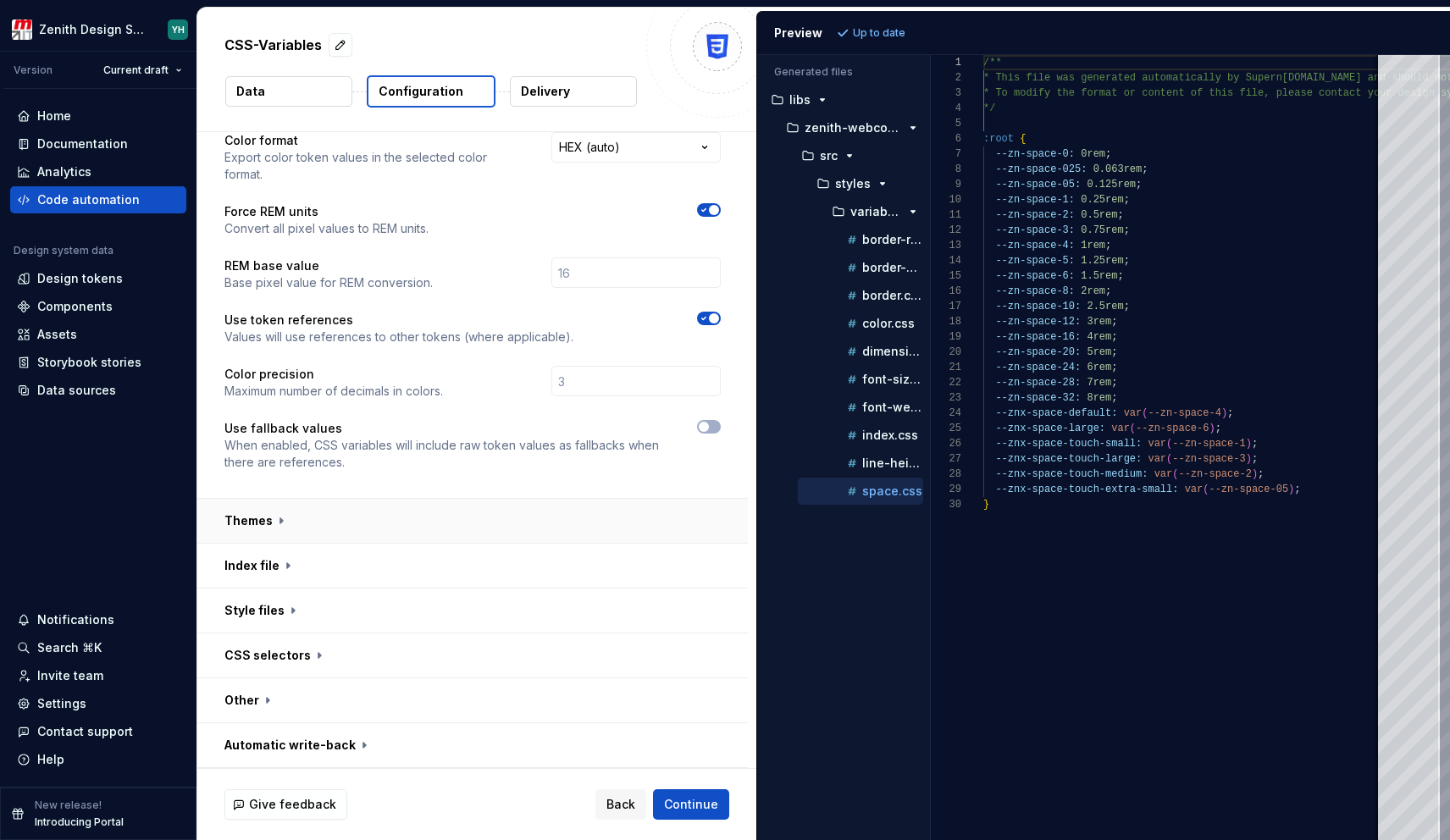
click at [398, 529] on button "button" at bounding box center [472, 520] width 551 height 44
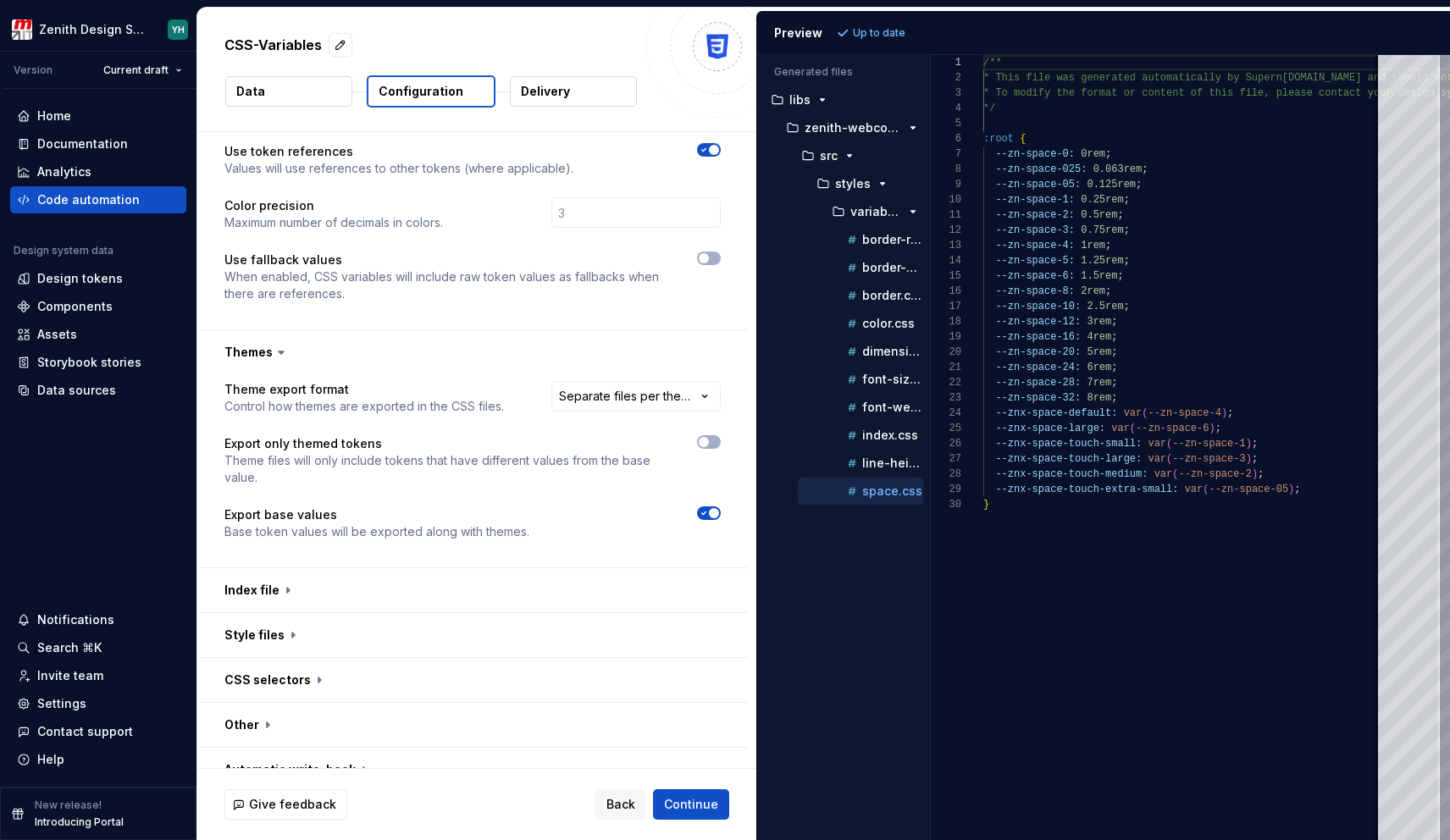
scroll to position [1444, 0]
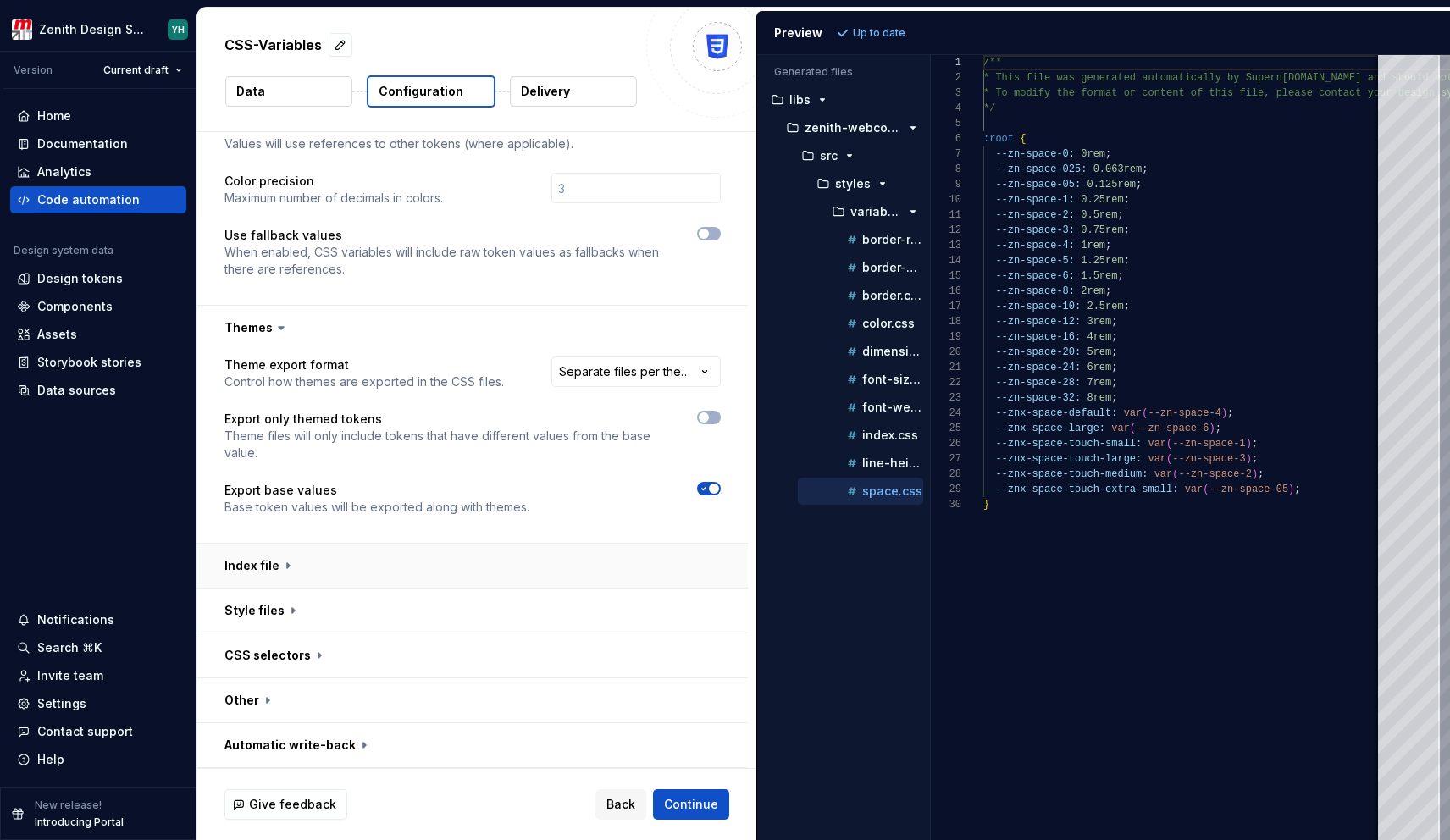
click at [373, 568] on button "button" at bounding box center [472, 565] width 551 height 44
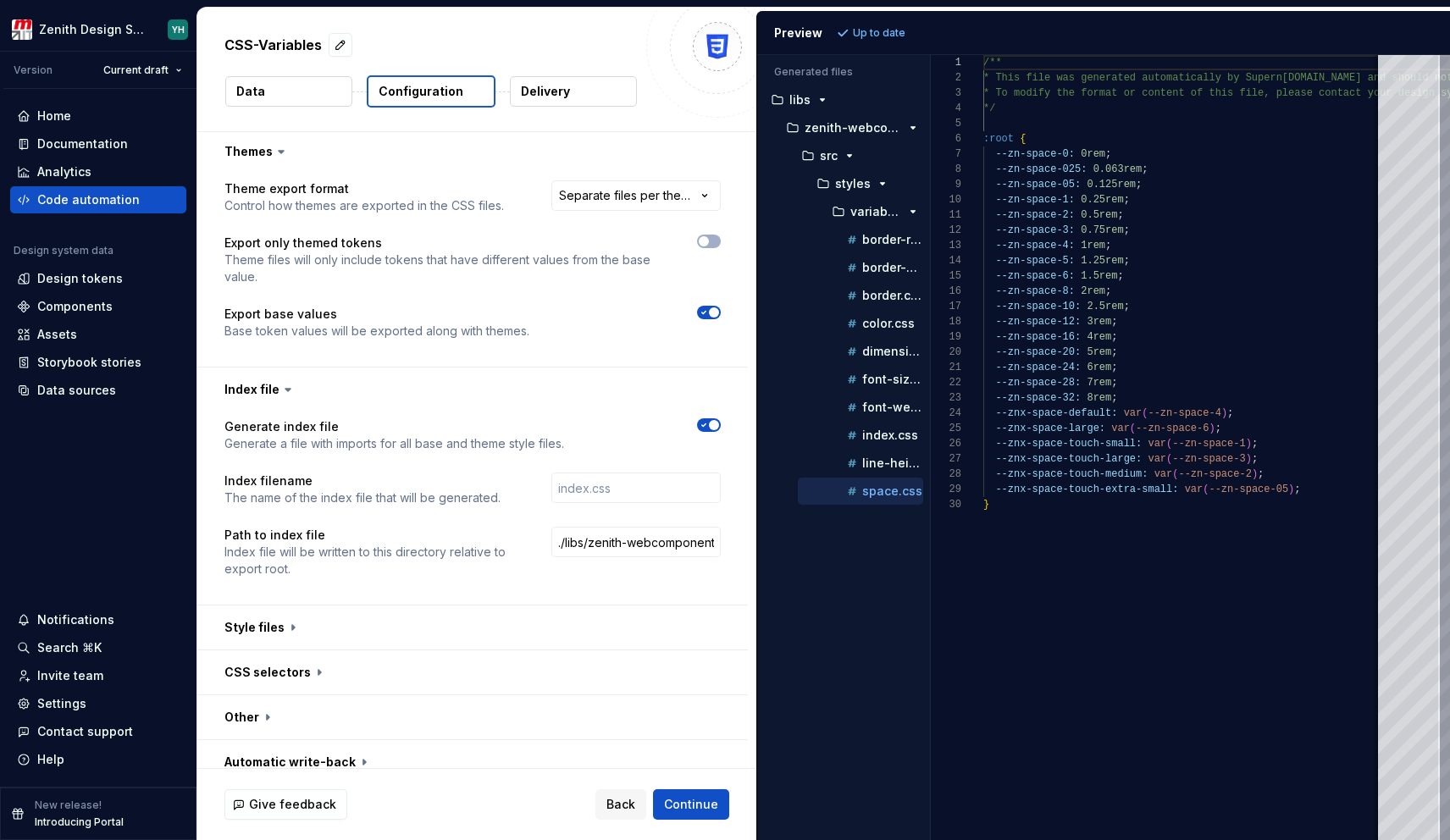
scroll to position [1637, 0]
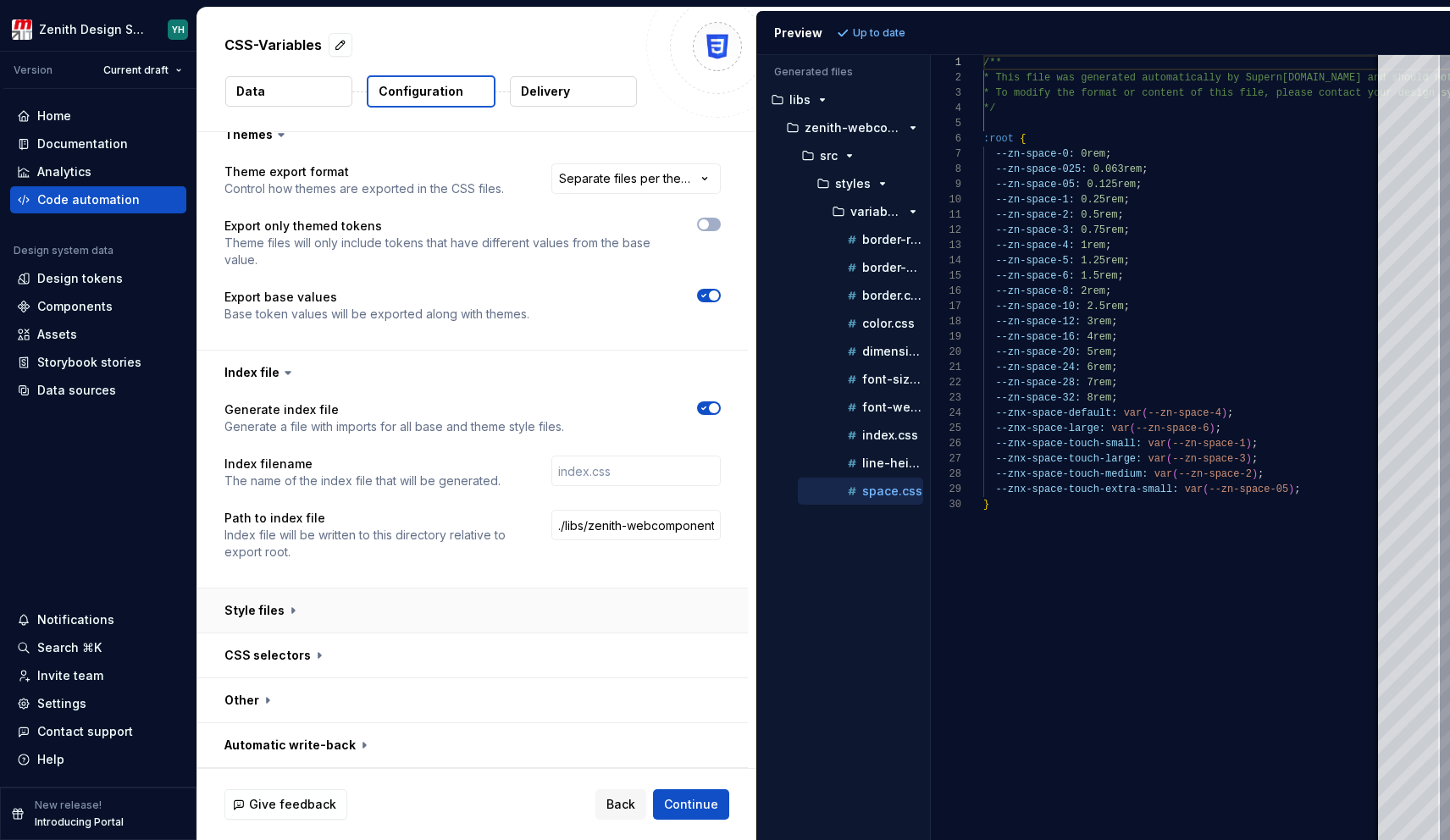
click at [360, 609] on button "button" at bounding box center [472, 610] width 551 height 44
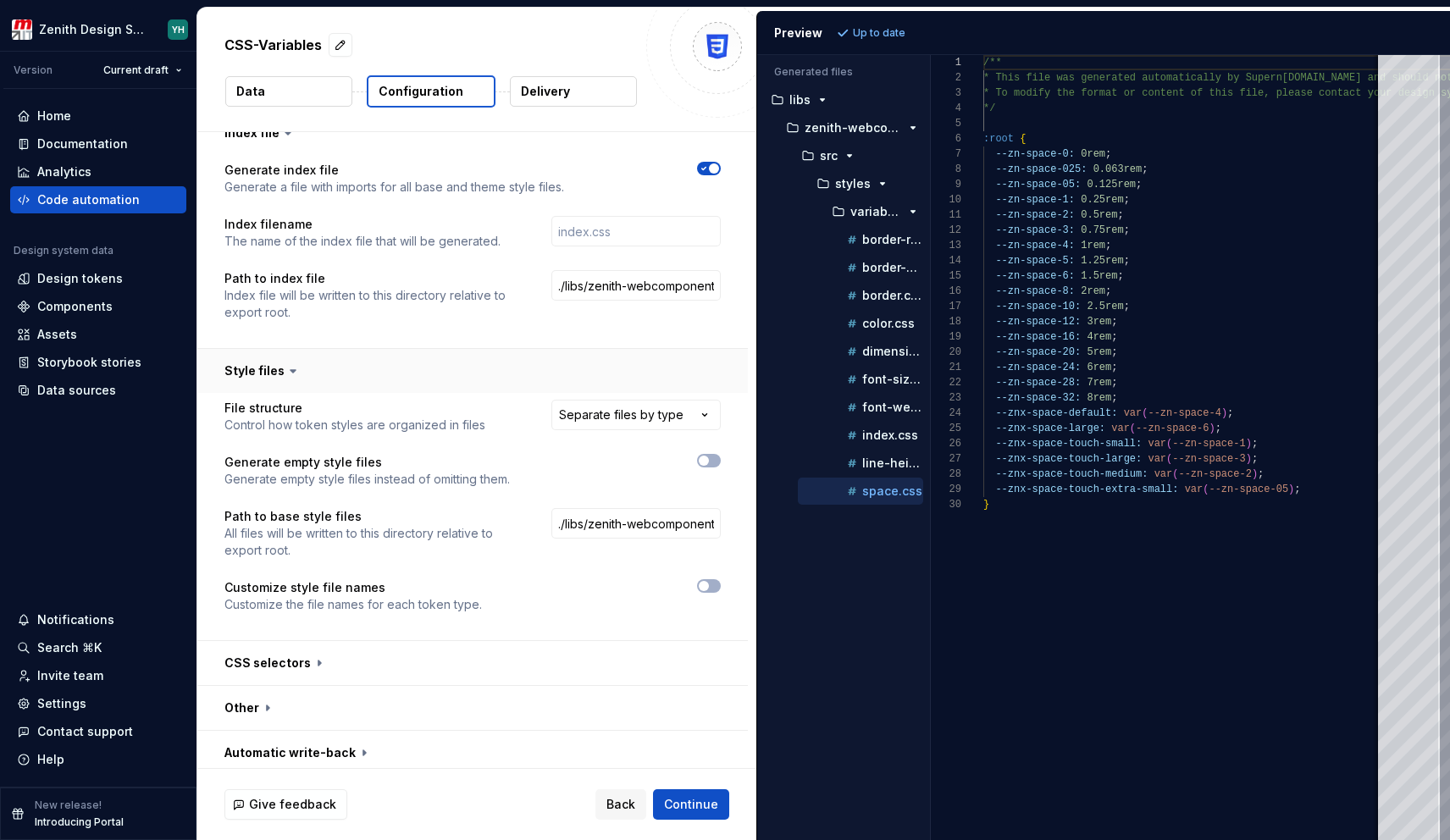
scroll to position [1884, 0]
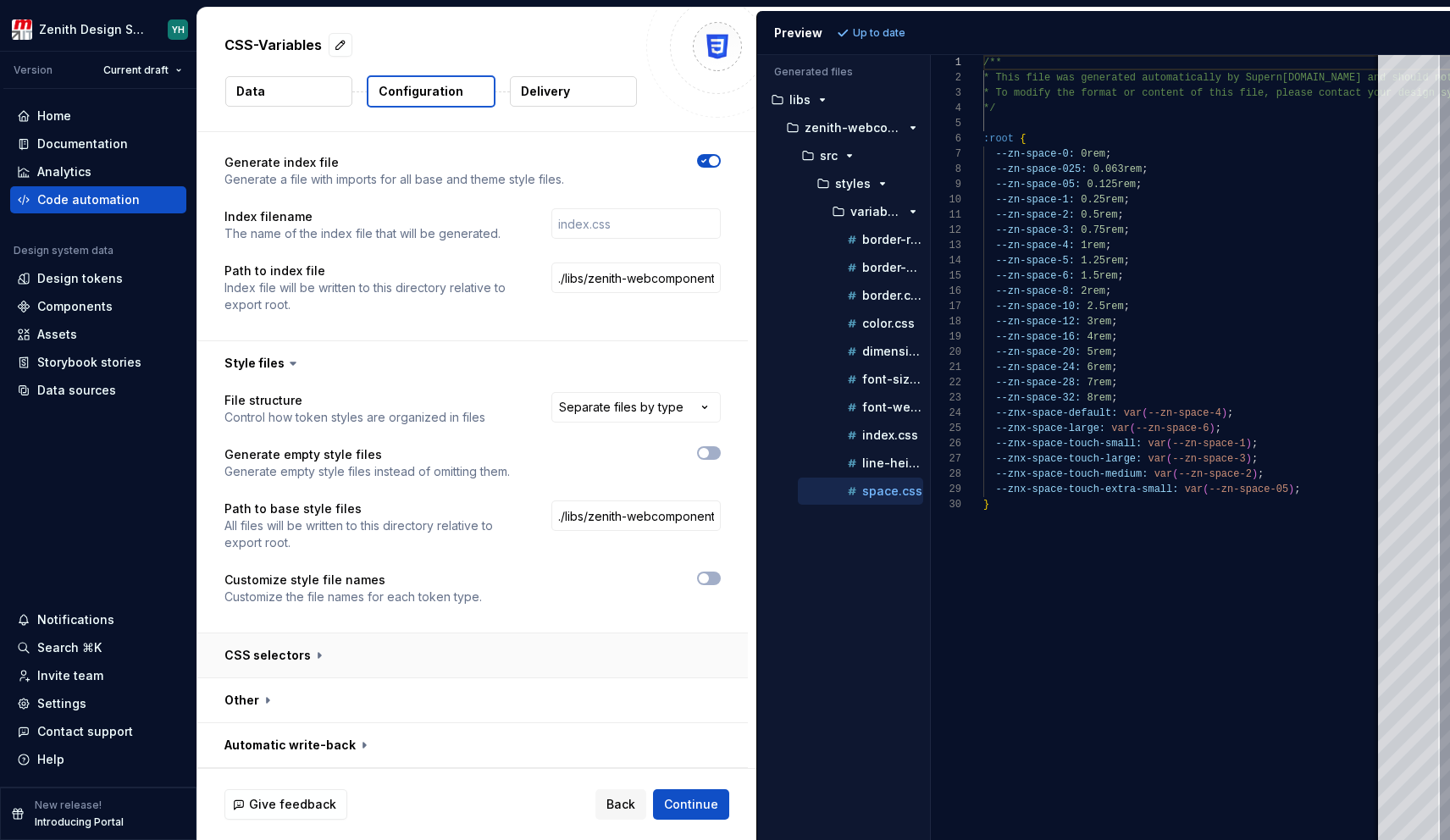
click at [352, 655] on button "button" at bounding box center [472, 655] width 551 height 44
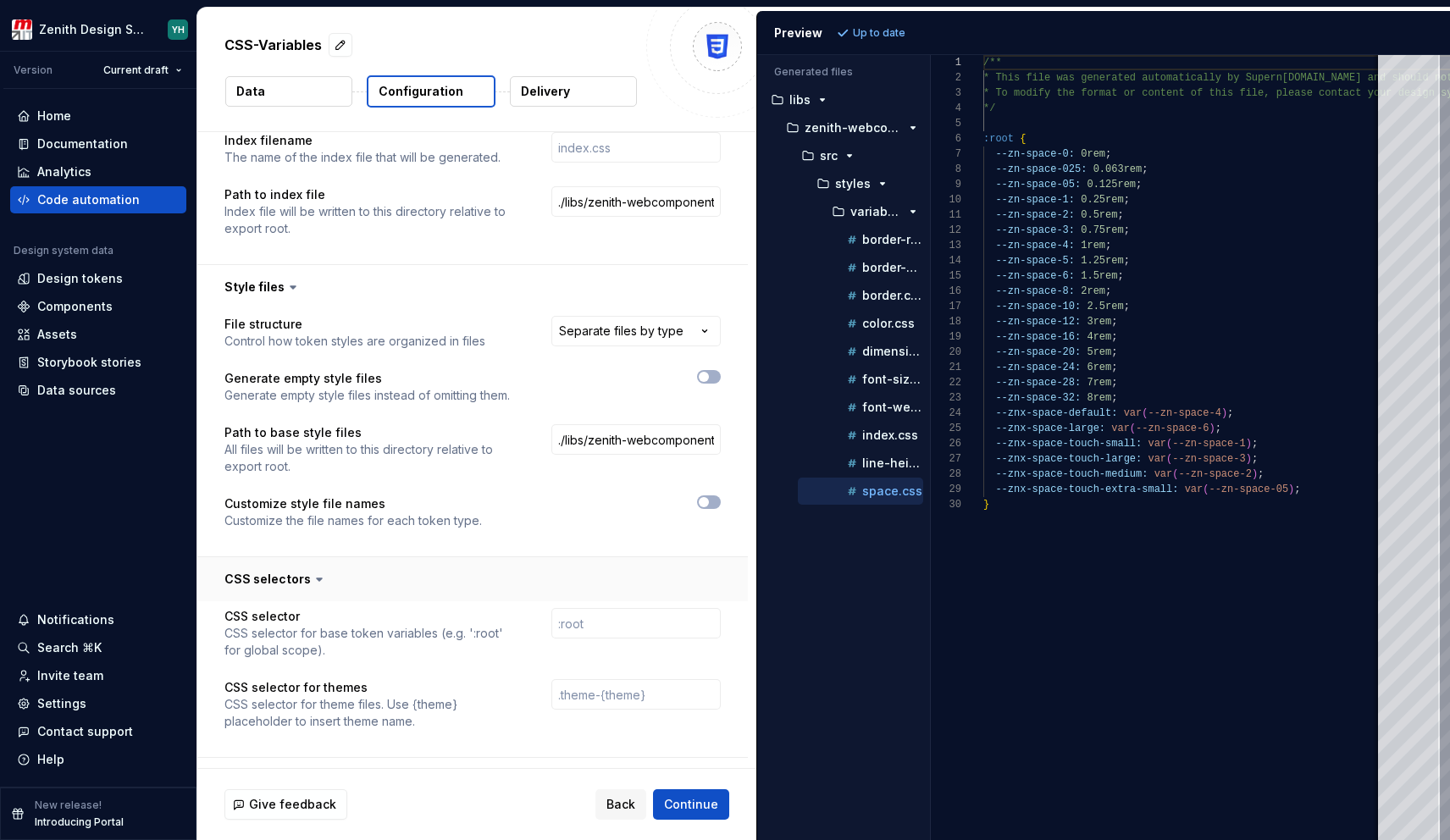
scroll to position [2040, 0]
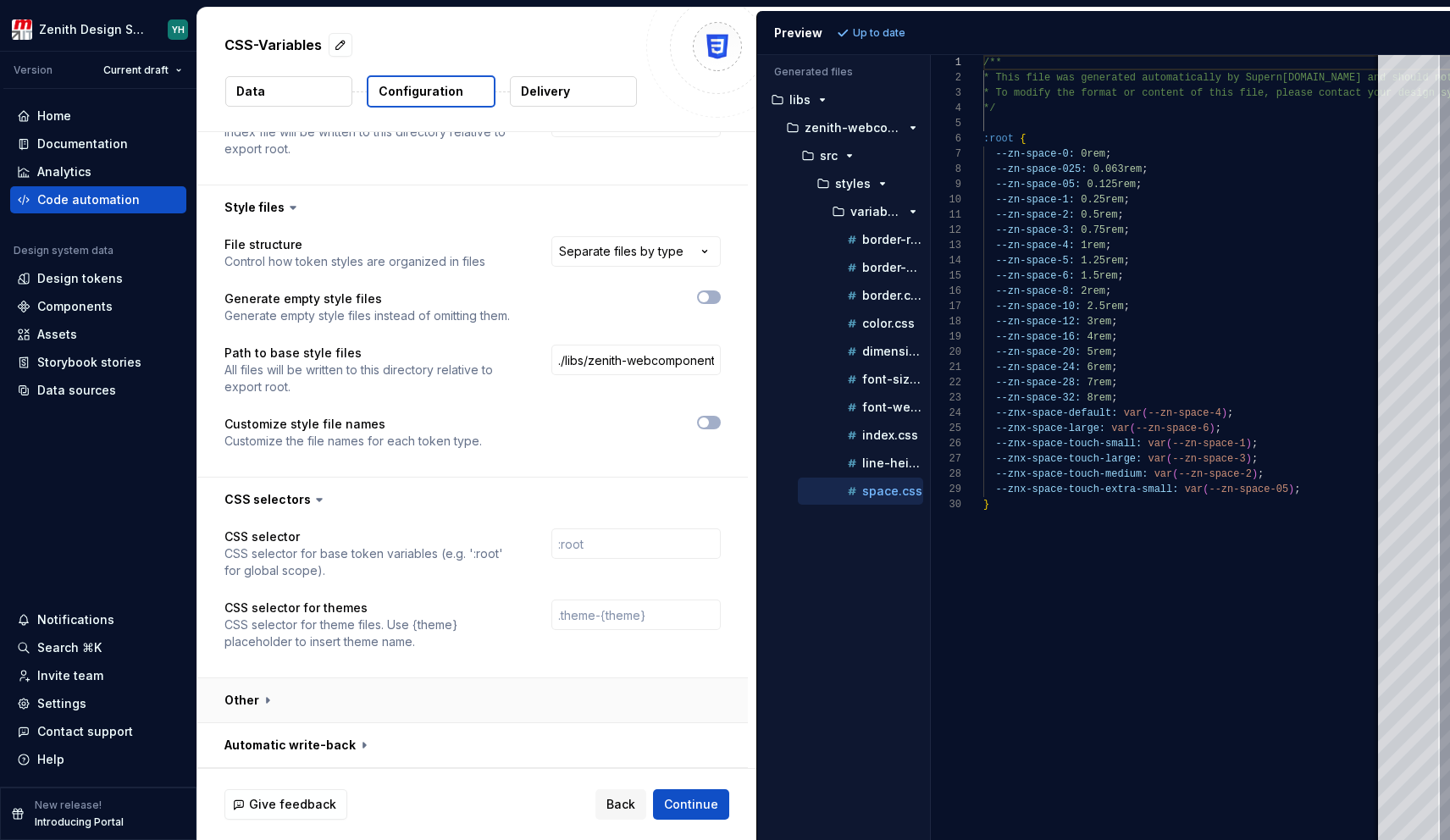
click at [336, 712] on button "button" at bounding box center [472, 700] width 551 height 44
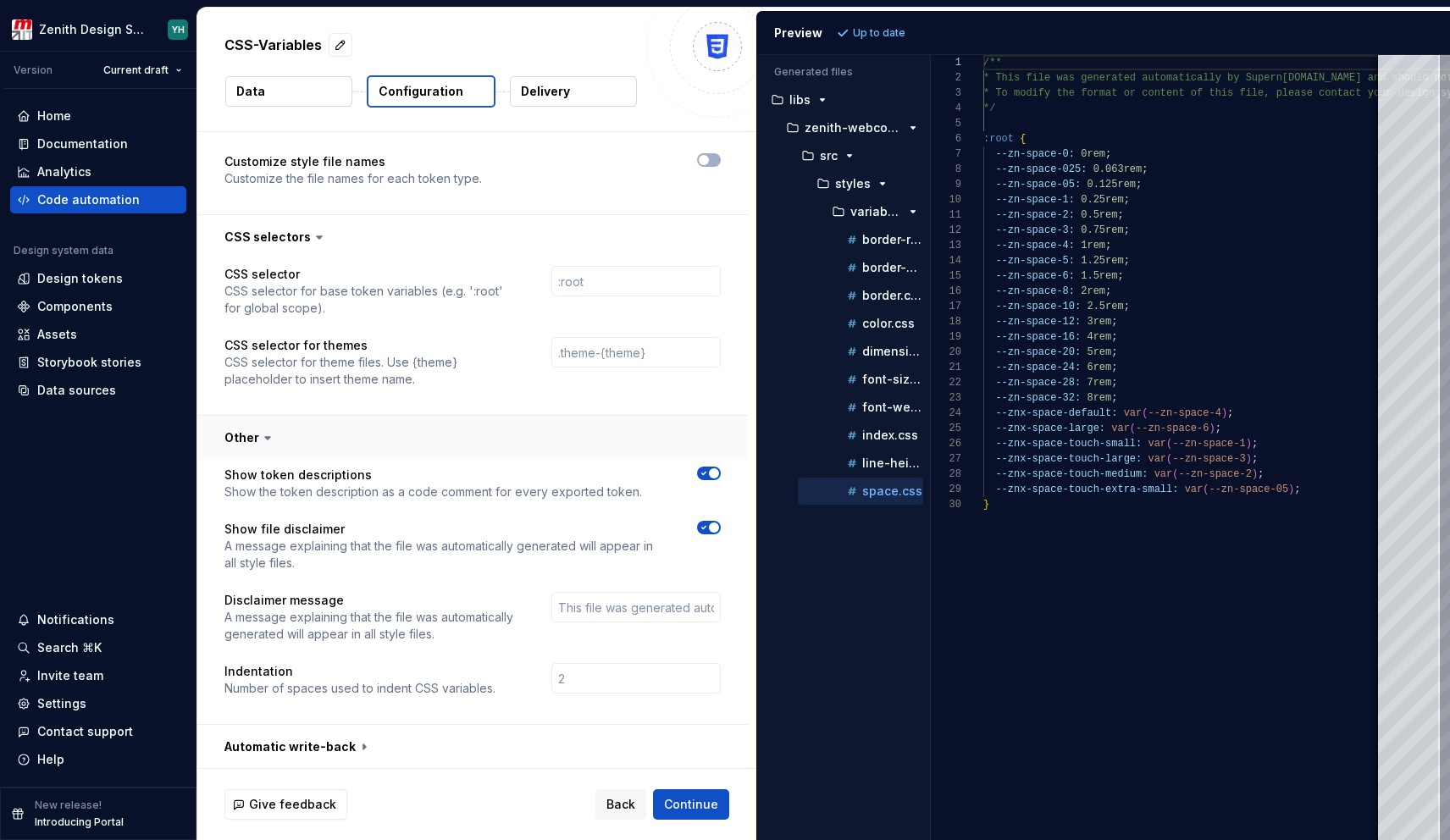
scroll to position [2304, 0]
click at [628, 809] on span "Back" at bounding box center [621, 804] width 29 height 17
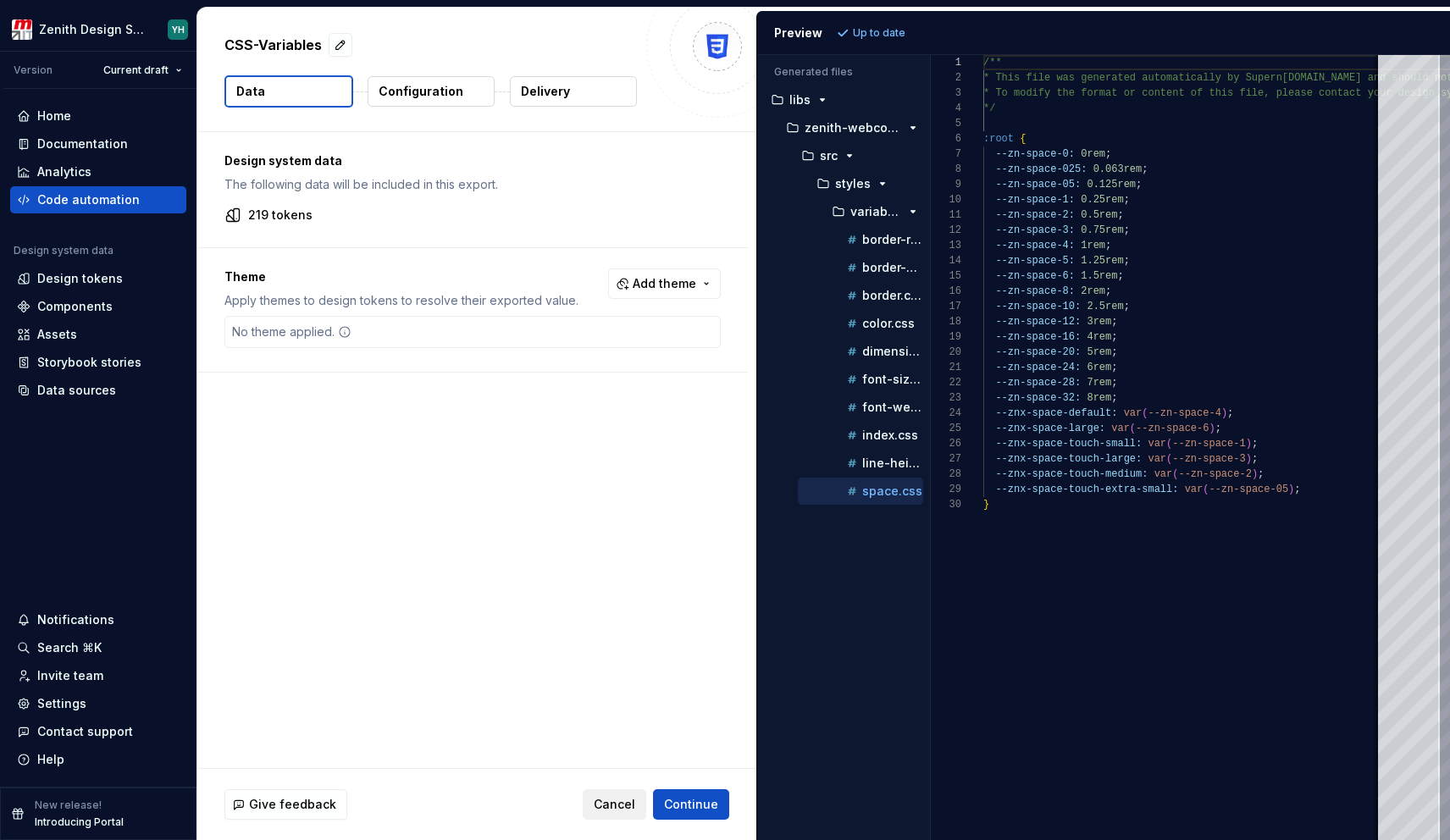
click at [625, 809] on span "Cancel" at bounding box center [614, 804] width 41 height 17
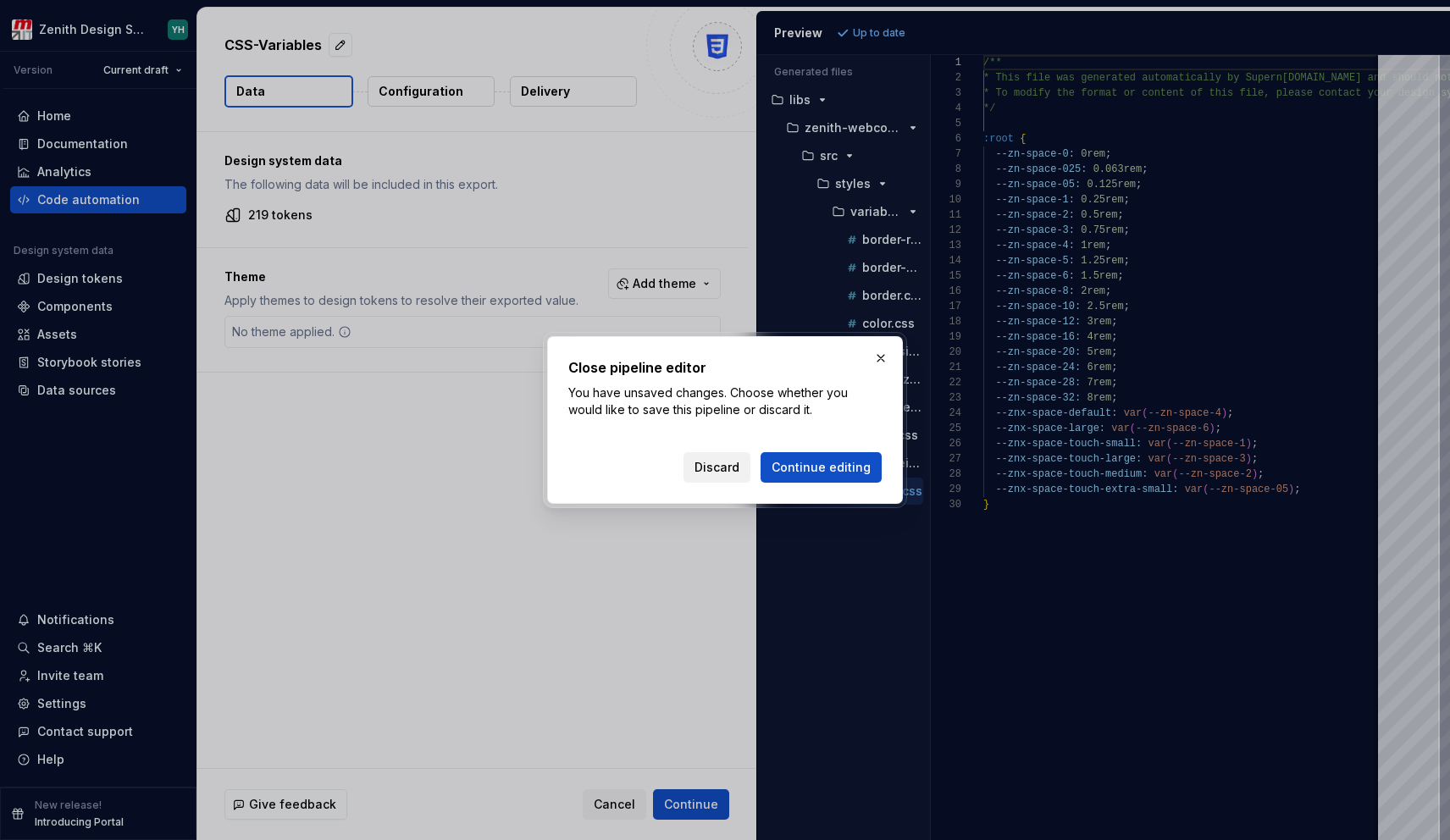
click at [729, 468] on span "Discard" at bounding box center [717, 467] width 45 height 17
